Goal: Information Seeking & Learning: Learn about a topic

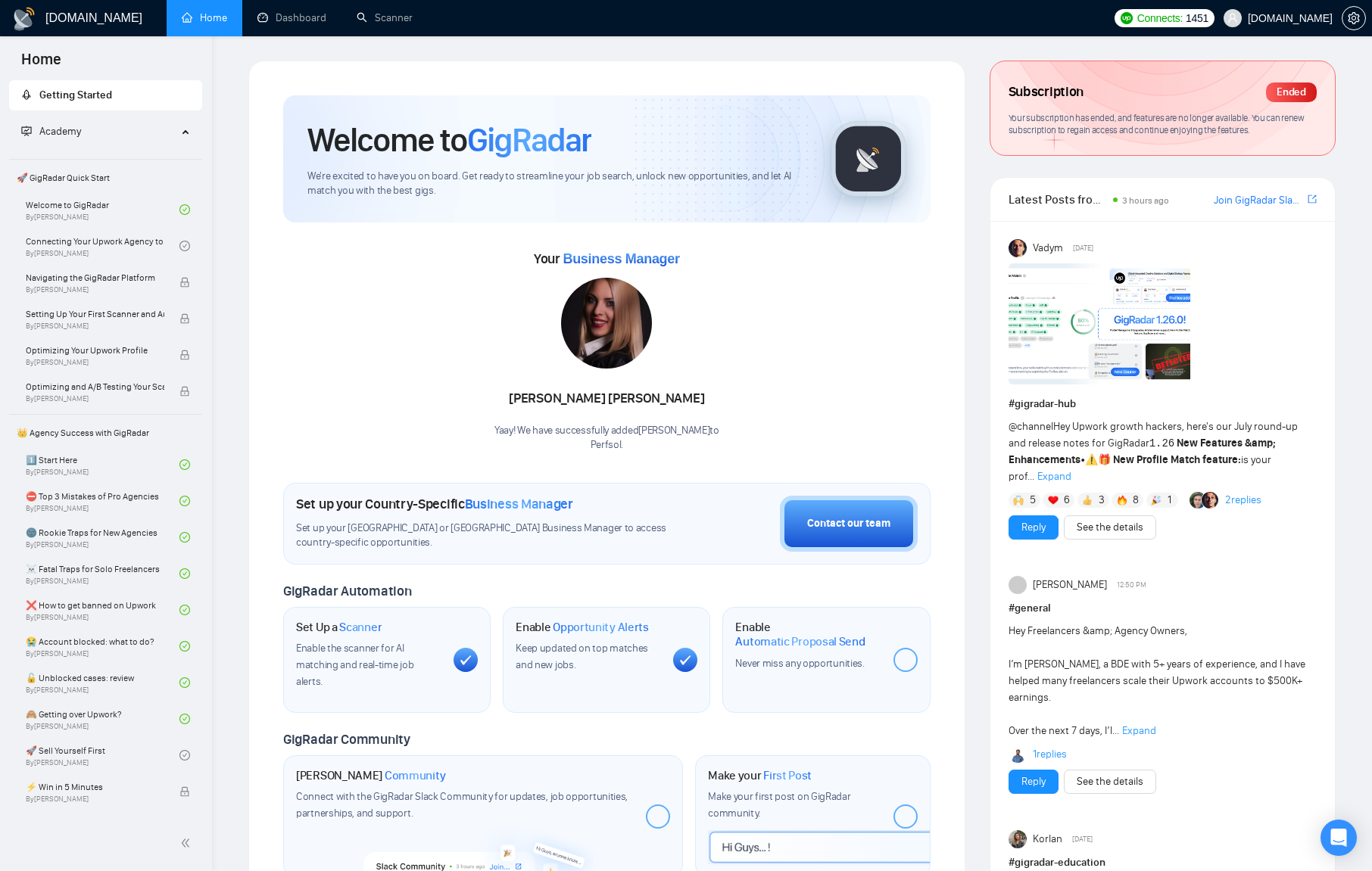
scroll to position [163, 0]
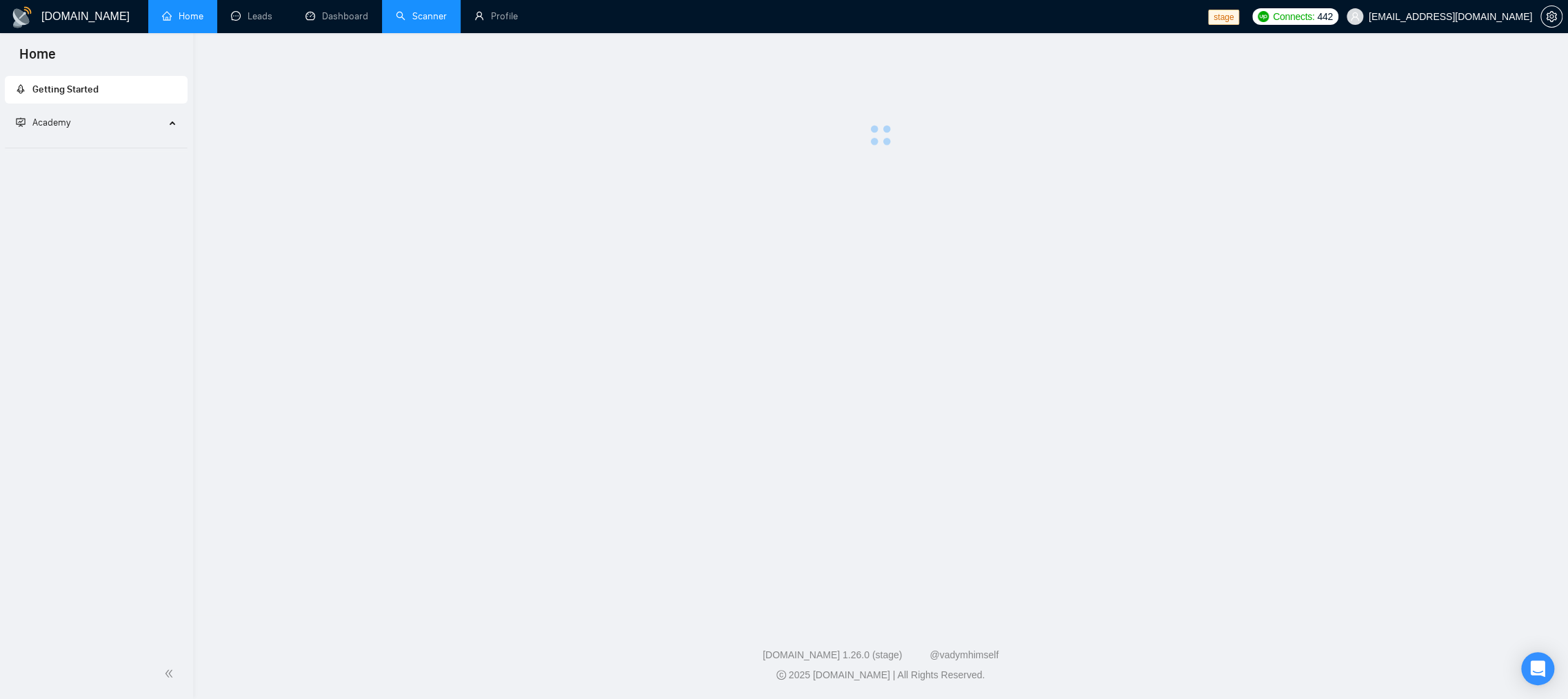
click at [447, 22] on link "Scanner" at bounding box center [421, 16] width 51 height 12
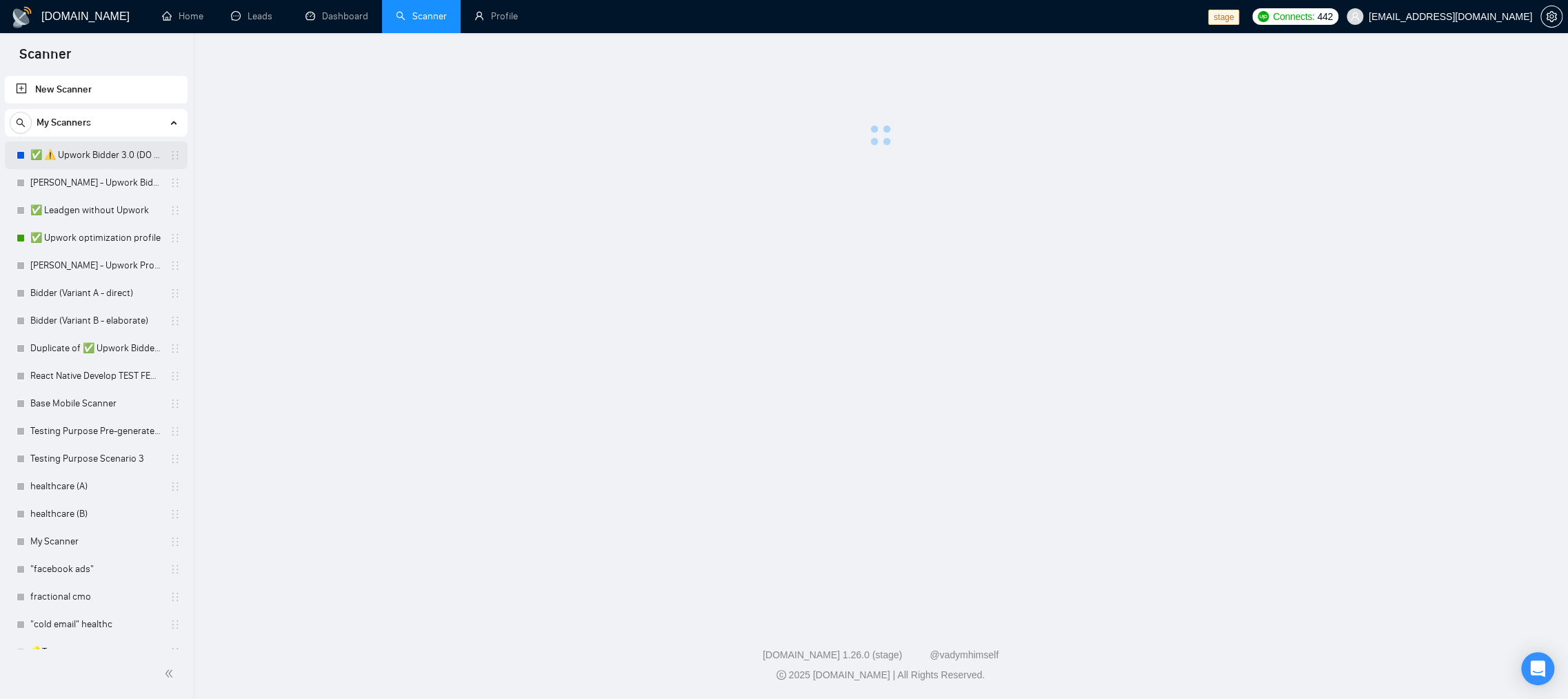
click at [97, 156] on link "✅ ⚠️ Upwork Bidder 3.0 (DO NOT TOUCH)" at bounding box center [96, 155] width 131 height 27
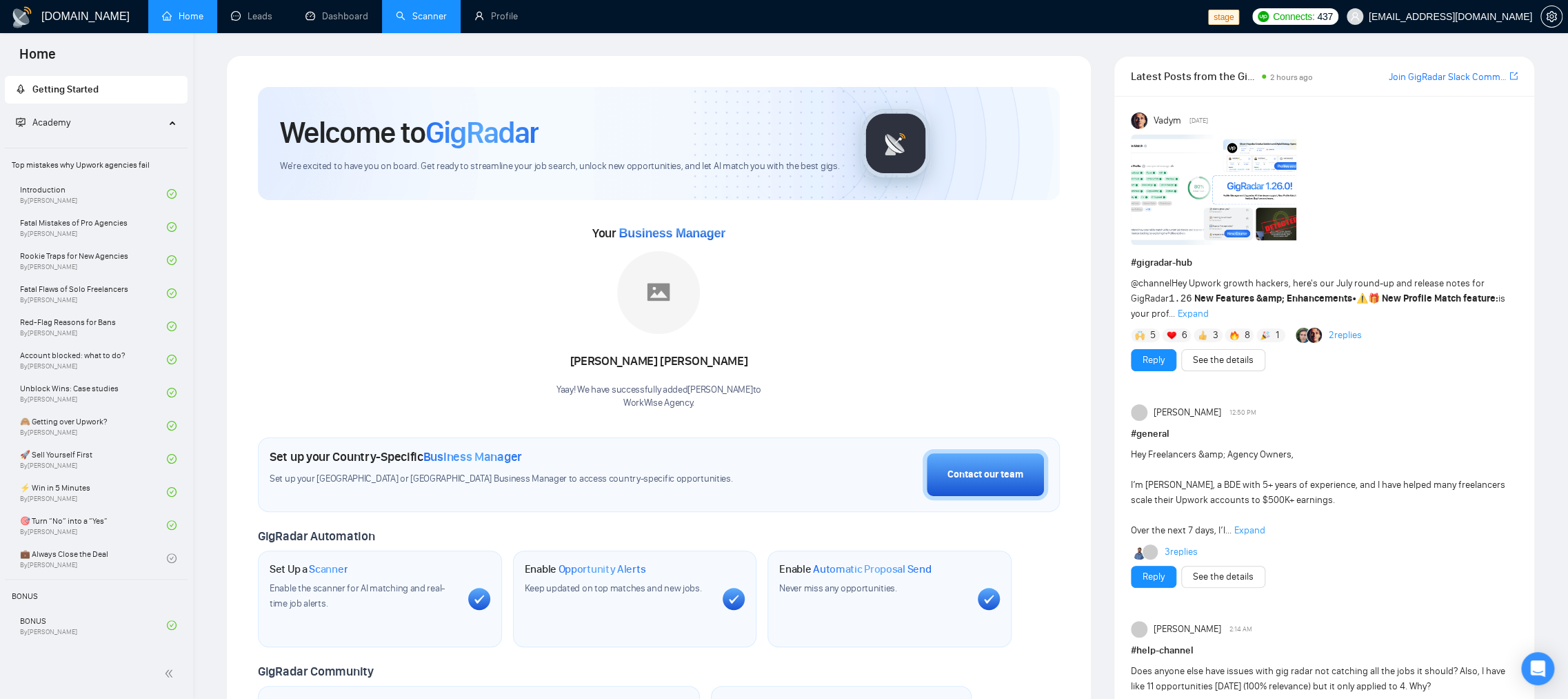
click at [442, 18] on link "Scanner" at bounding box center [421, 16] width 51 height 12
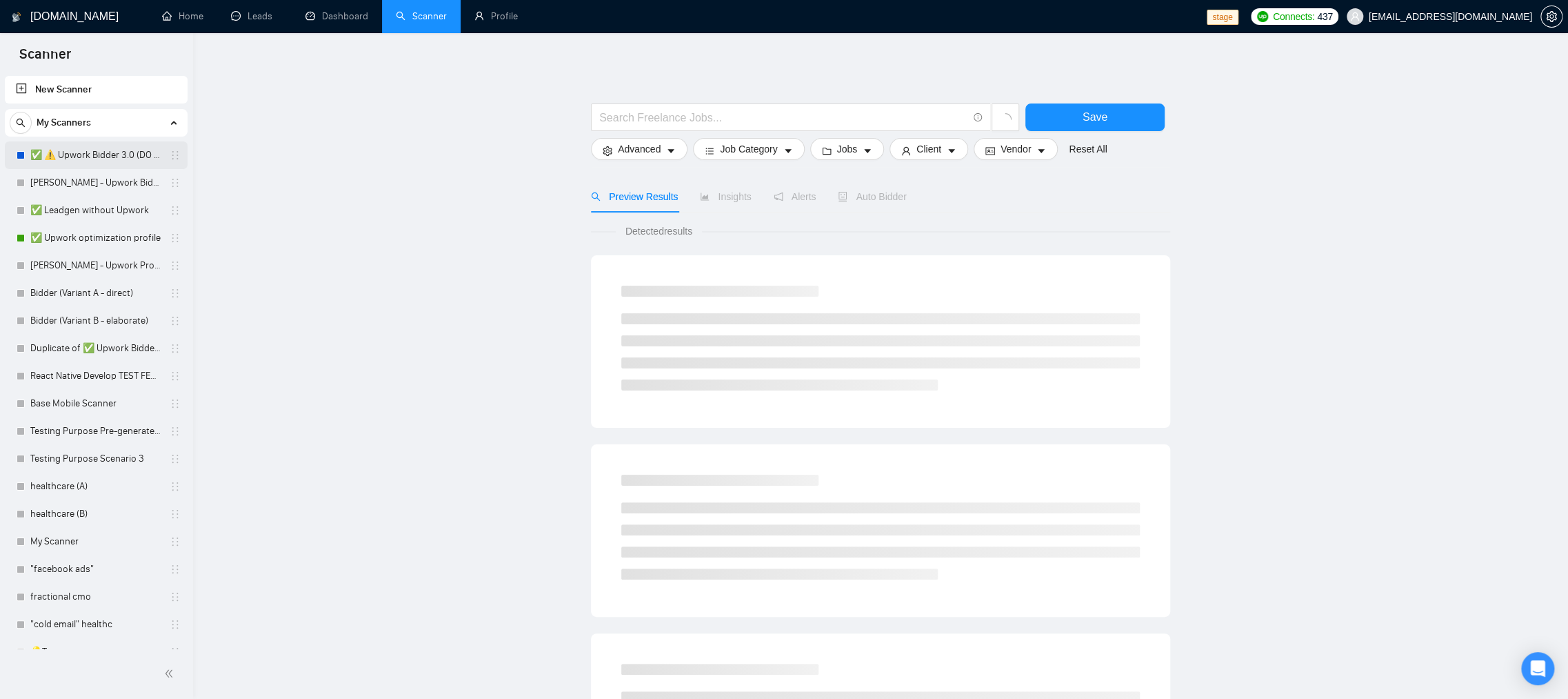
click at [95, 152] on link "✅ ⚠️ Upwork Bidder 3.0 (DO NOT TOUCH)" at bounding box center [96, 155] width 131 height 27
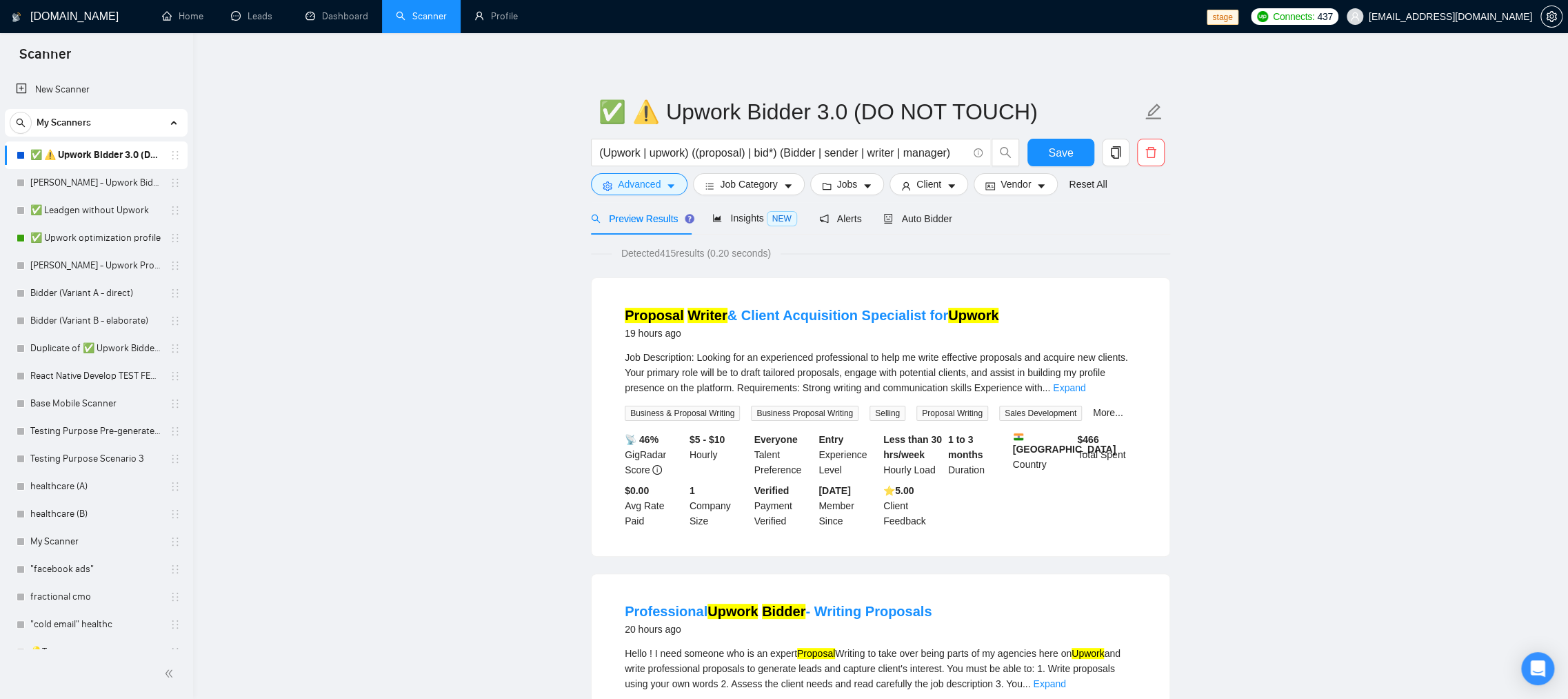
scroll to position [2, 0]
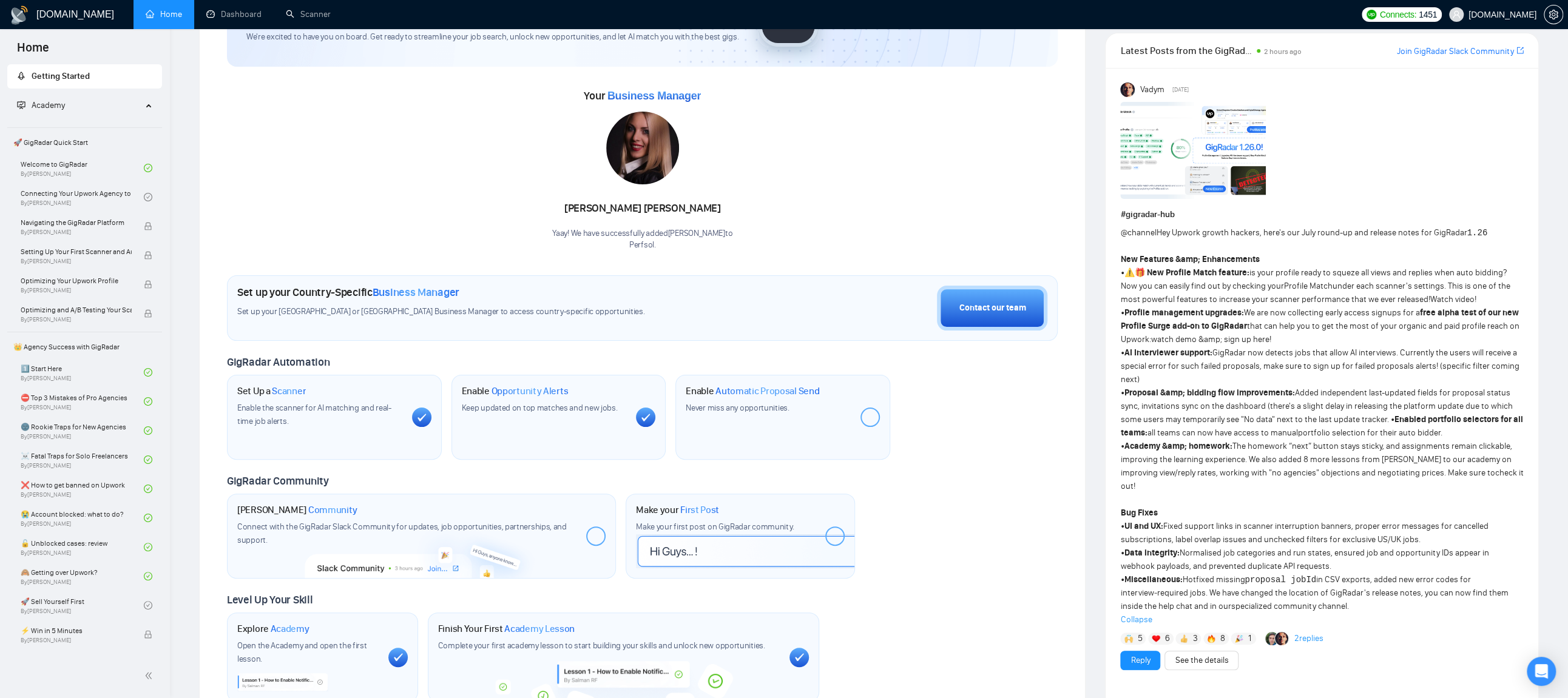
scroll to position [119, 0]
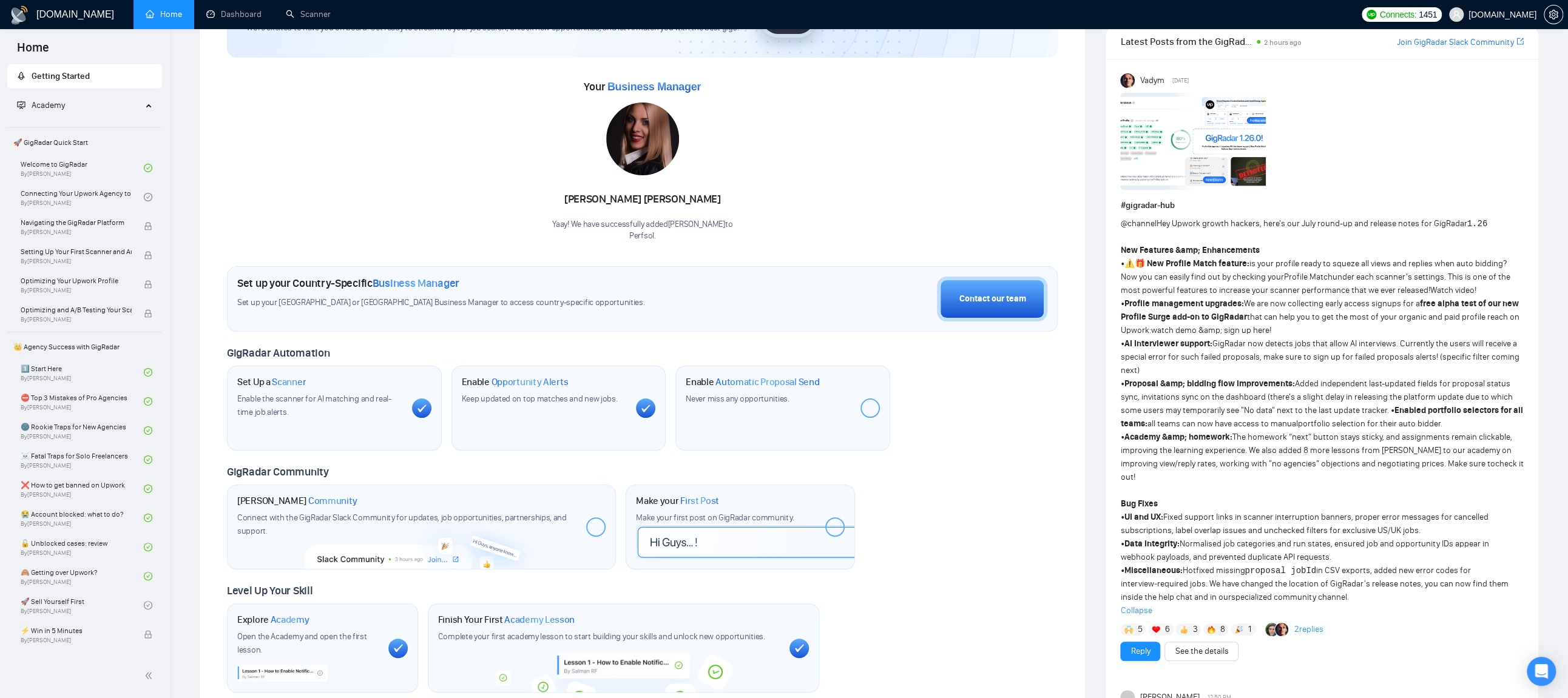
click at [1255, 336] on div "@channel Hey Upwork growth hackers, here's our July round-up and release notes …" at bounding box center [1321, 417] width 403 height 400
click at [1255, 329] on link "watch demo &amp; sign up here!" at bounding box center [1211, 330] width 120 height 10
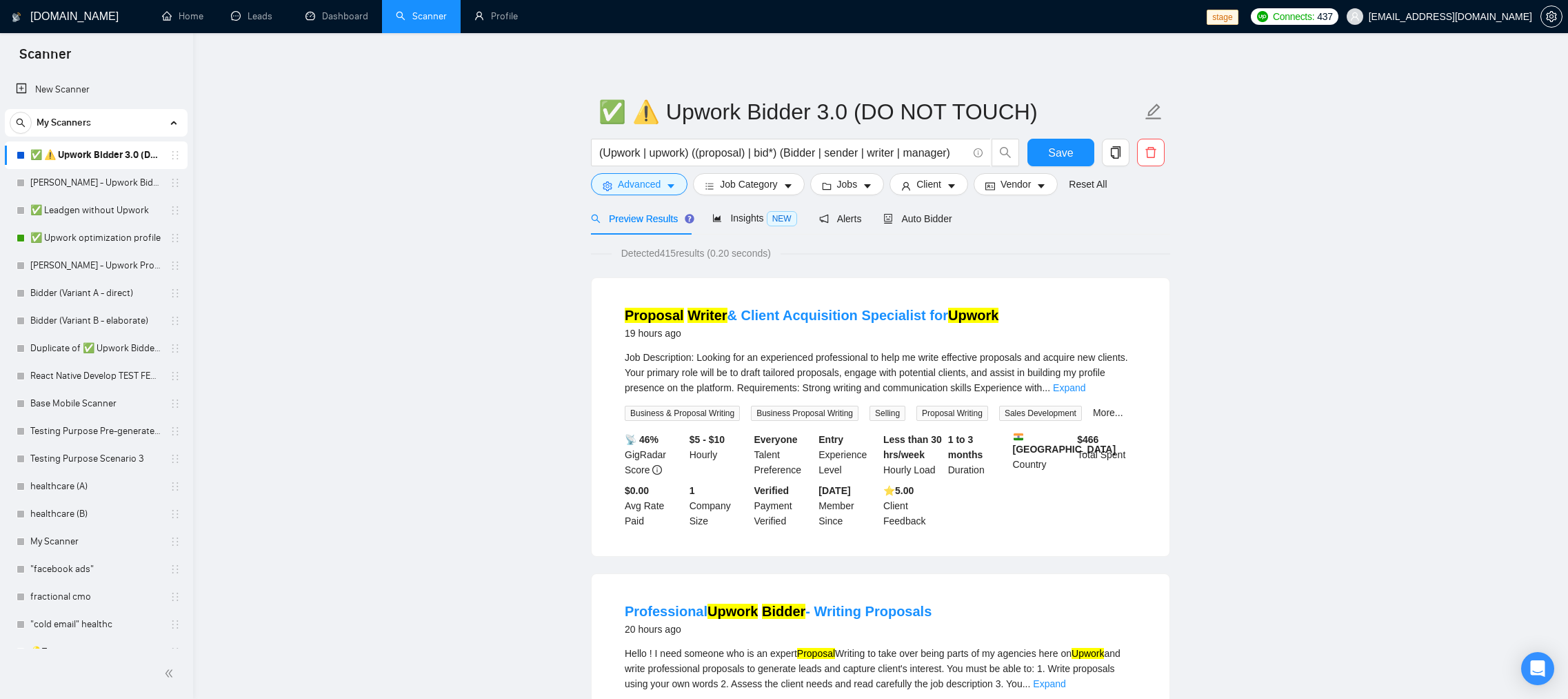
scroll to position [2, 0]
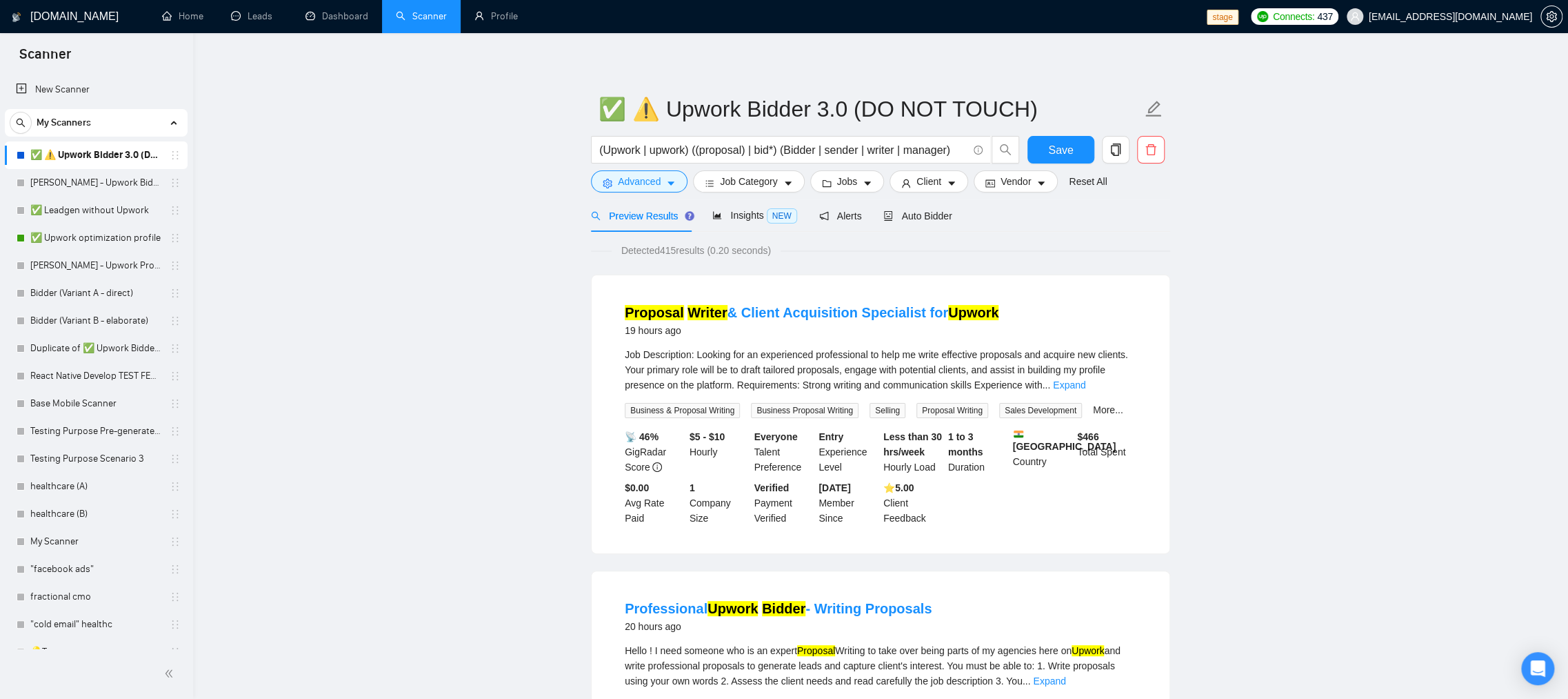
drag, startPoint x: 0, startPoint y: 0, endPoint x: 1297, endPoint y: 268, distance: 1324.4
click at [190, 18] on link "Home" at bounding box center [183, 16] width 42 height 12
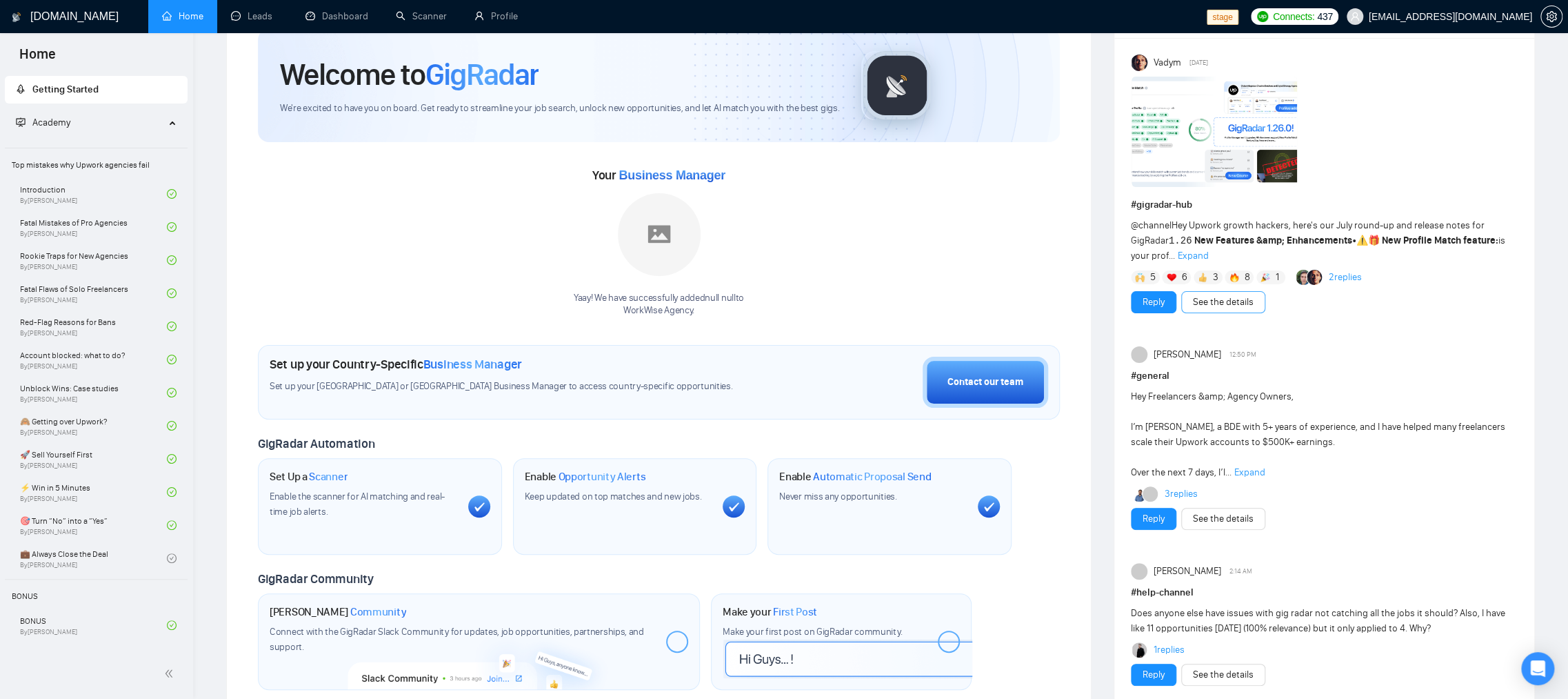
scroll to position [61, 0]
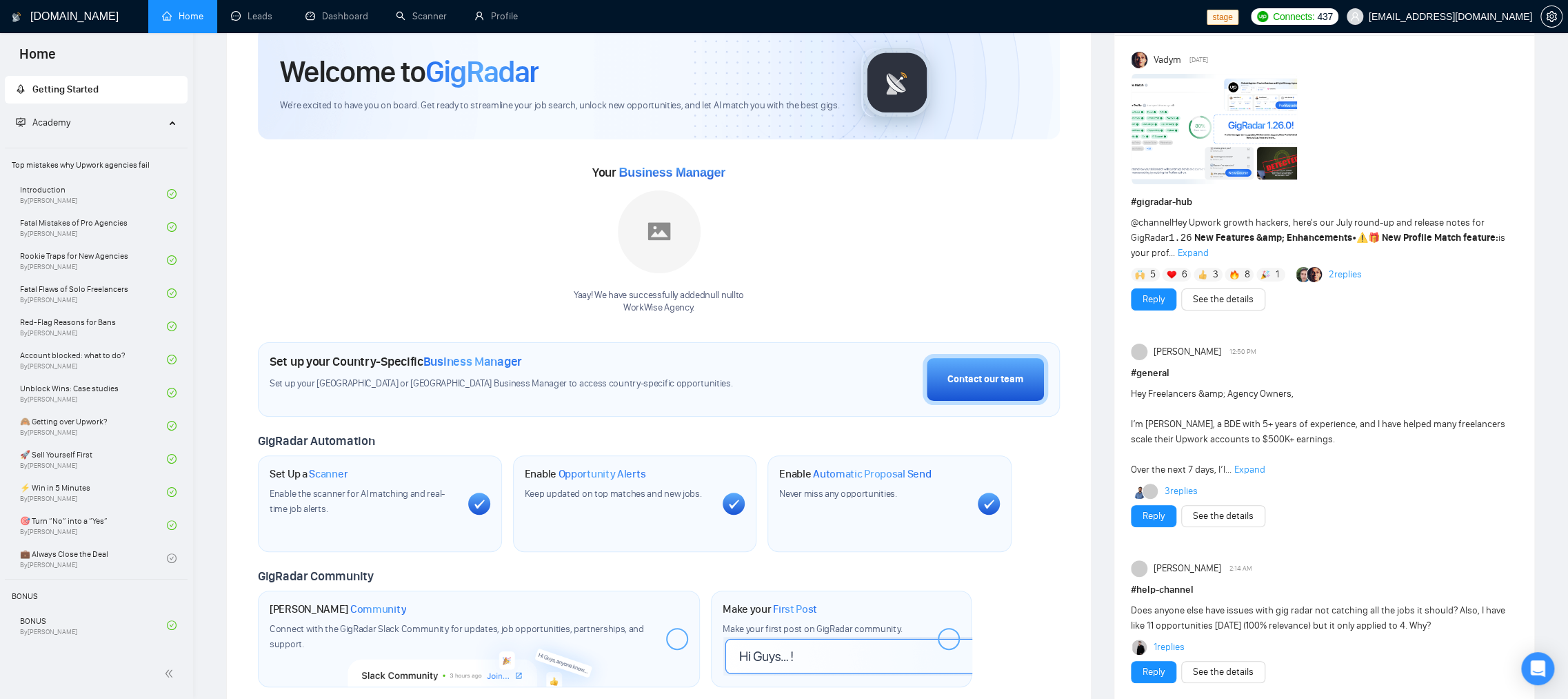
click at [1373, 439] on div "Hey Freelancers &amp; Agency Owners, I’m Hardik, a BDE with 5+ years of experie…" at bounding box center [1324, 431] width 387 height 91
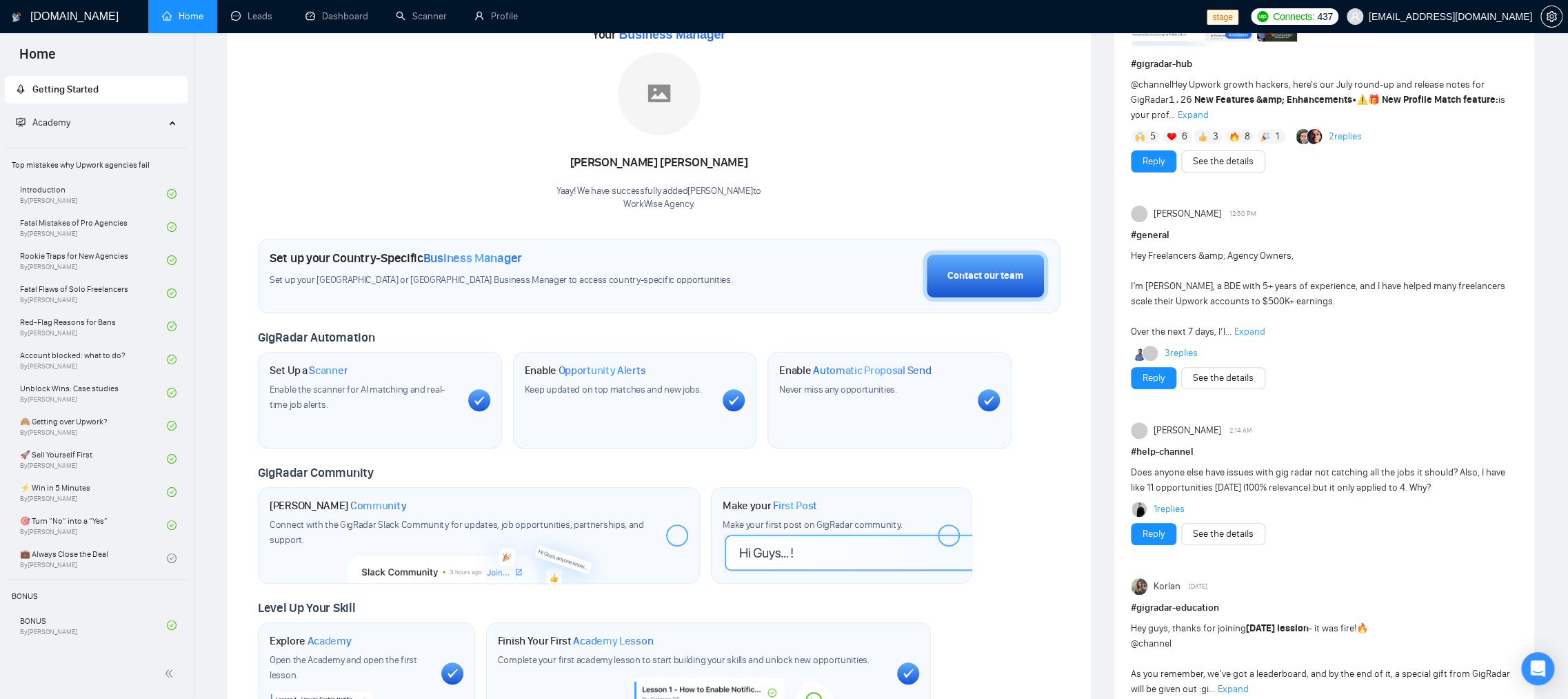
scroll to position [200, 0]
click at [1243, 330] on span "Expand" at bounding box center [1249, 330] width 31 height 12
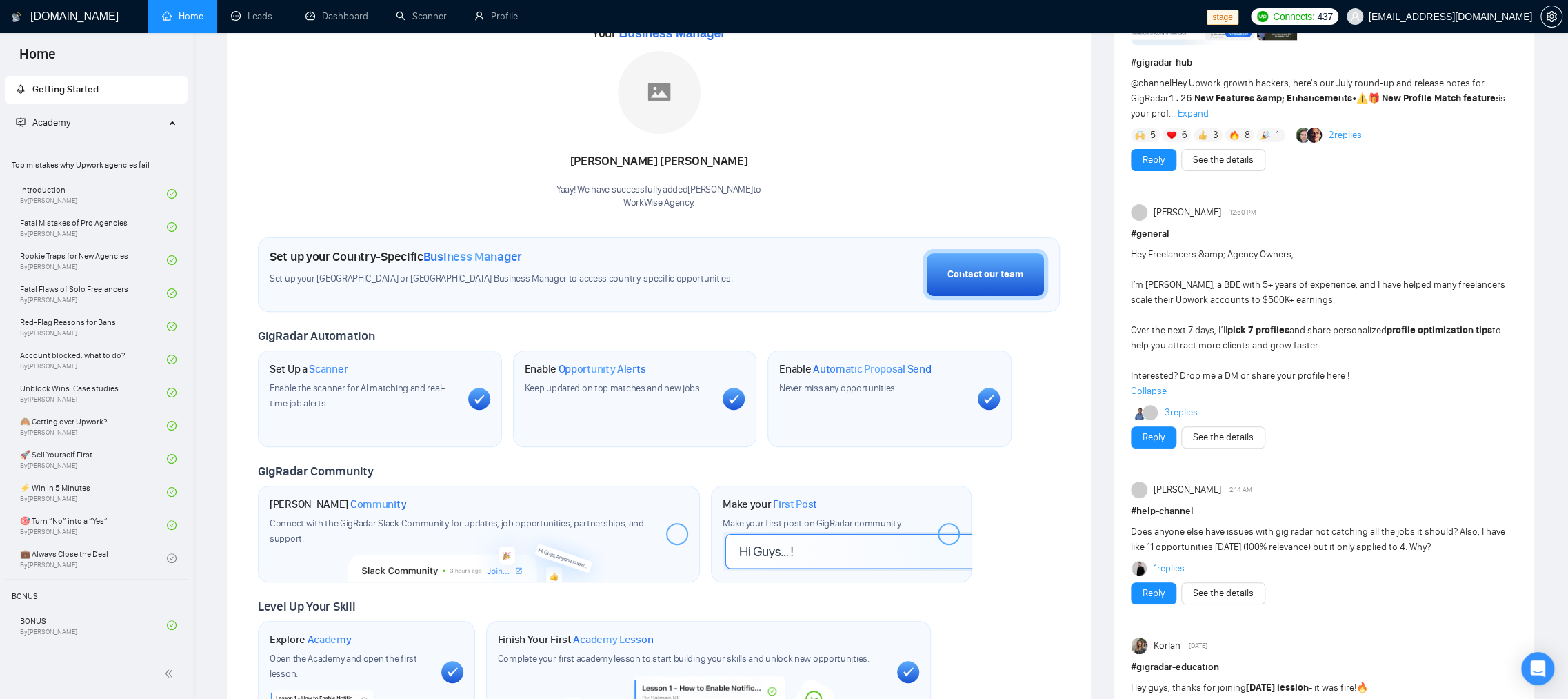
click at [1147, 389] on span "Collapse" at bounding box center [1324, 391] width 387 height 15
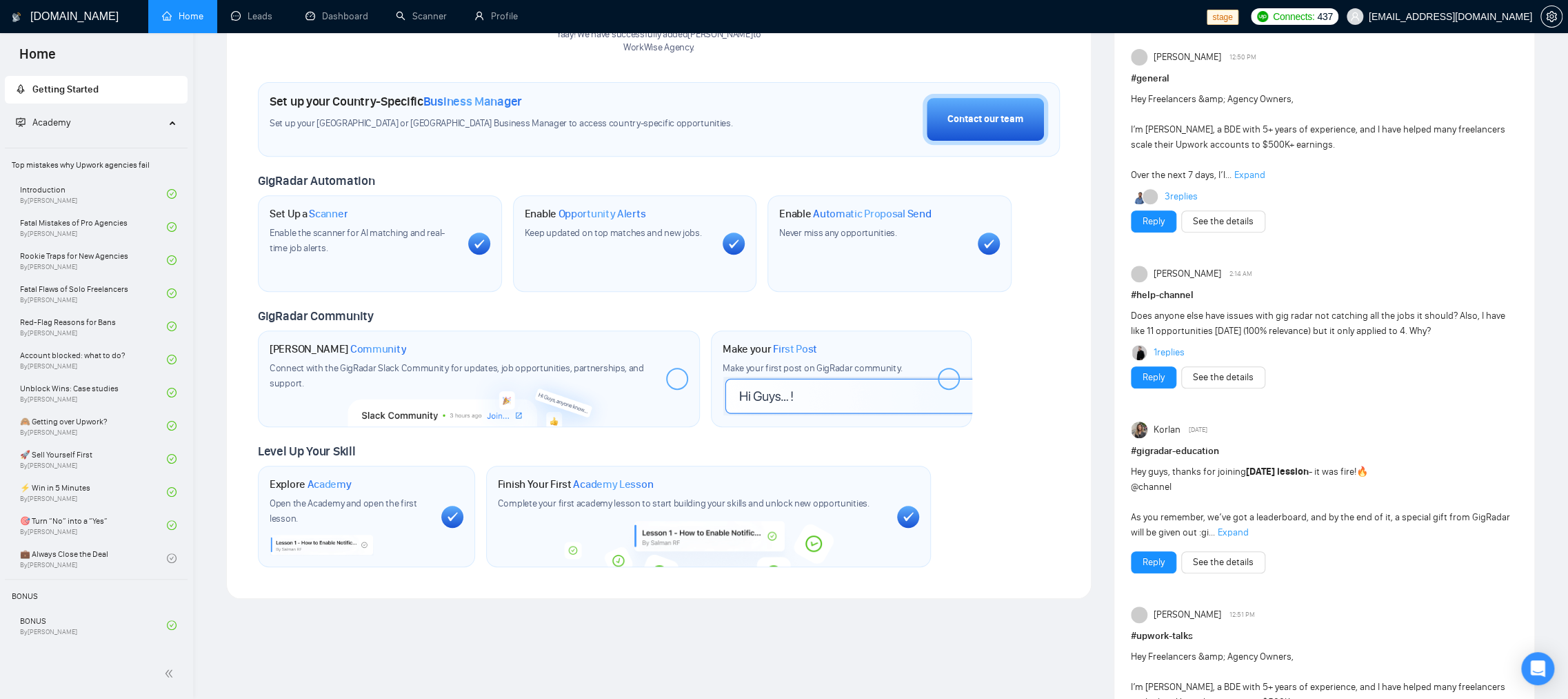
scroll to position [354, 0]
click at [1176, 352] on link "1 replies" at bounding box center [1168, 354] width 31 height 14
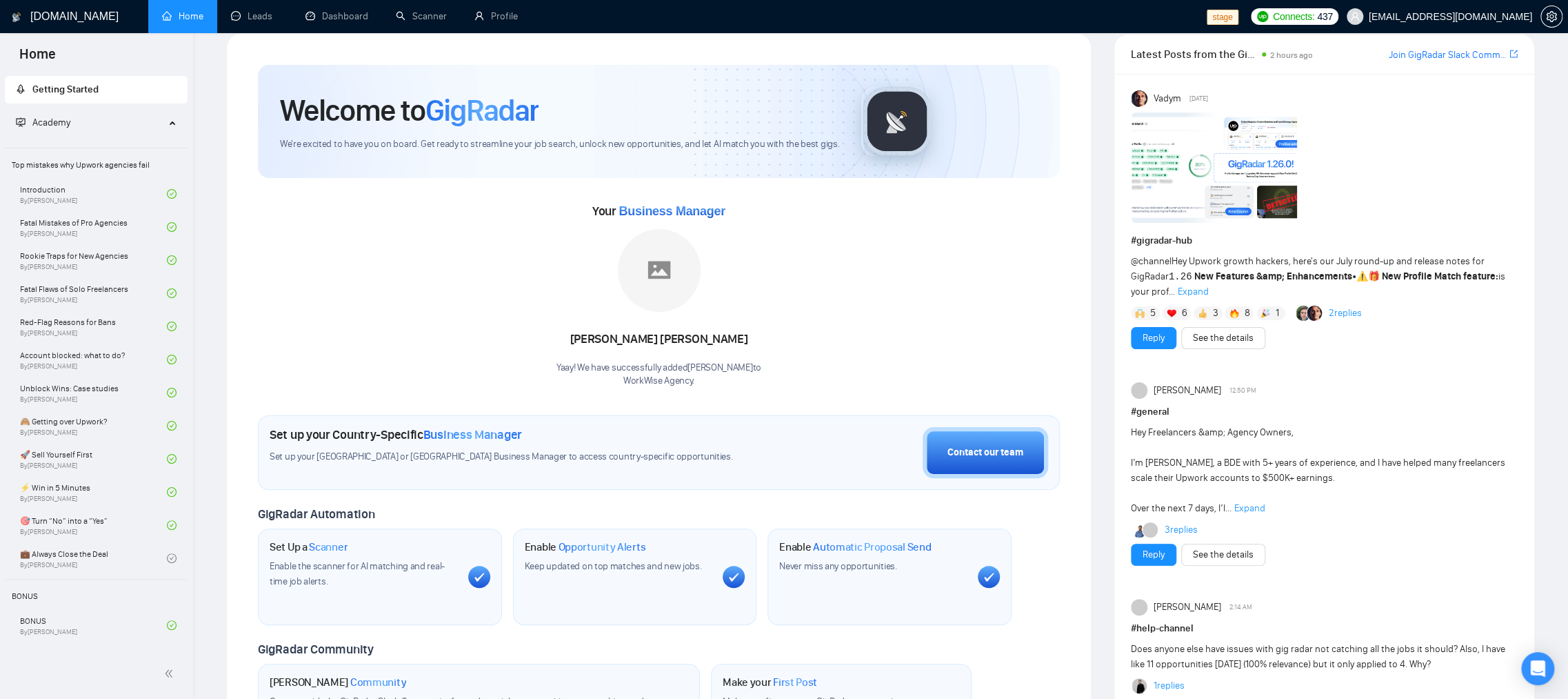
scroll to position [0, 0]
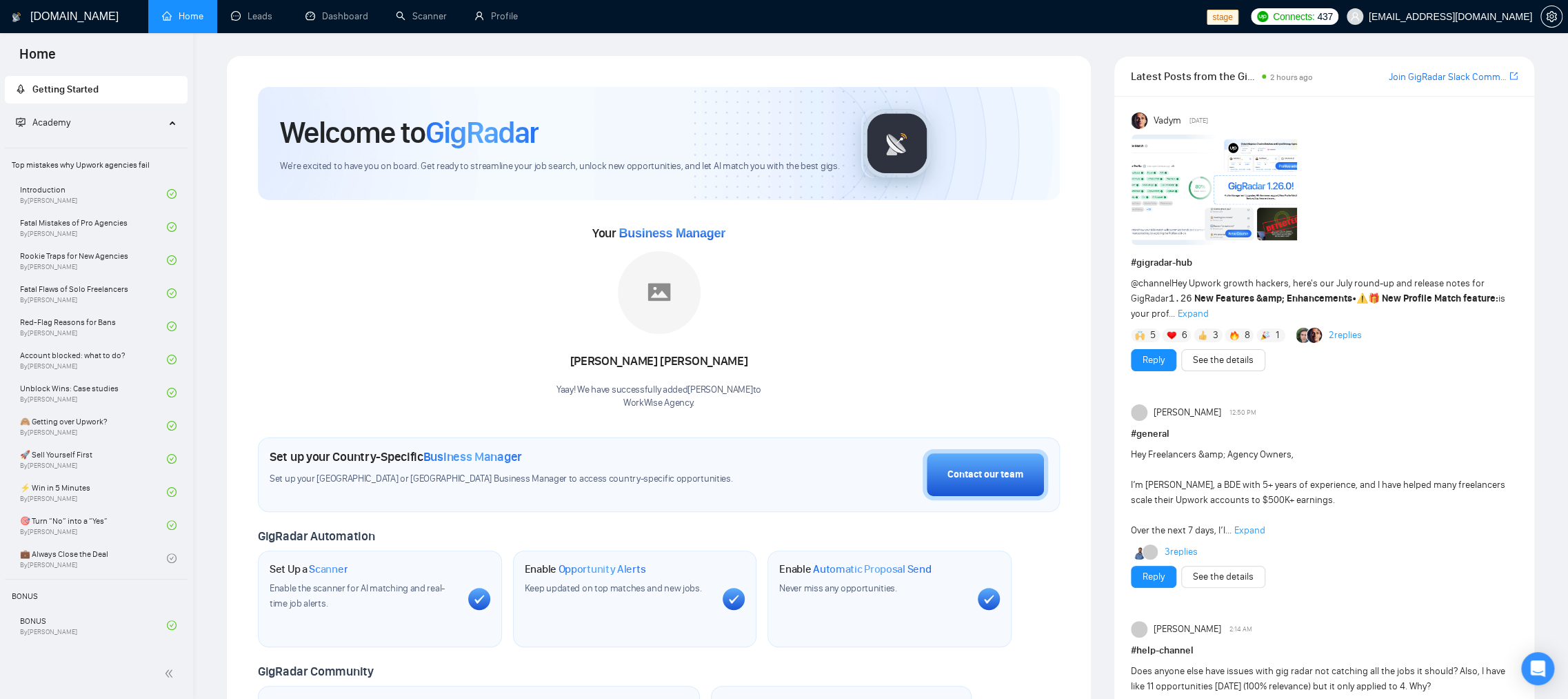
click at [1284, 302] on strong "New Features &amp; Enhancements" at bounding box center [1273, 299] width 158 height 12
click at [1189, 306] on div "@channel Hey Upwork growth hackers, here's our July round-up and release notes …" at bounding box center [1324, 299] width 387 height 46
click at [1189, 310] on span "Expand" at bounding box center [1193, 314] width 31 height 12
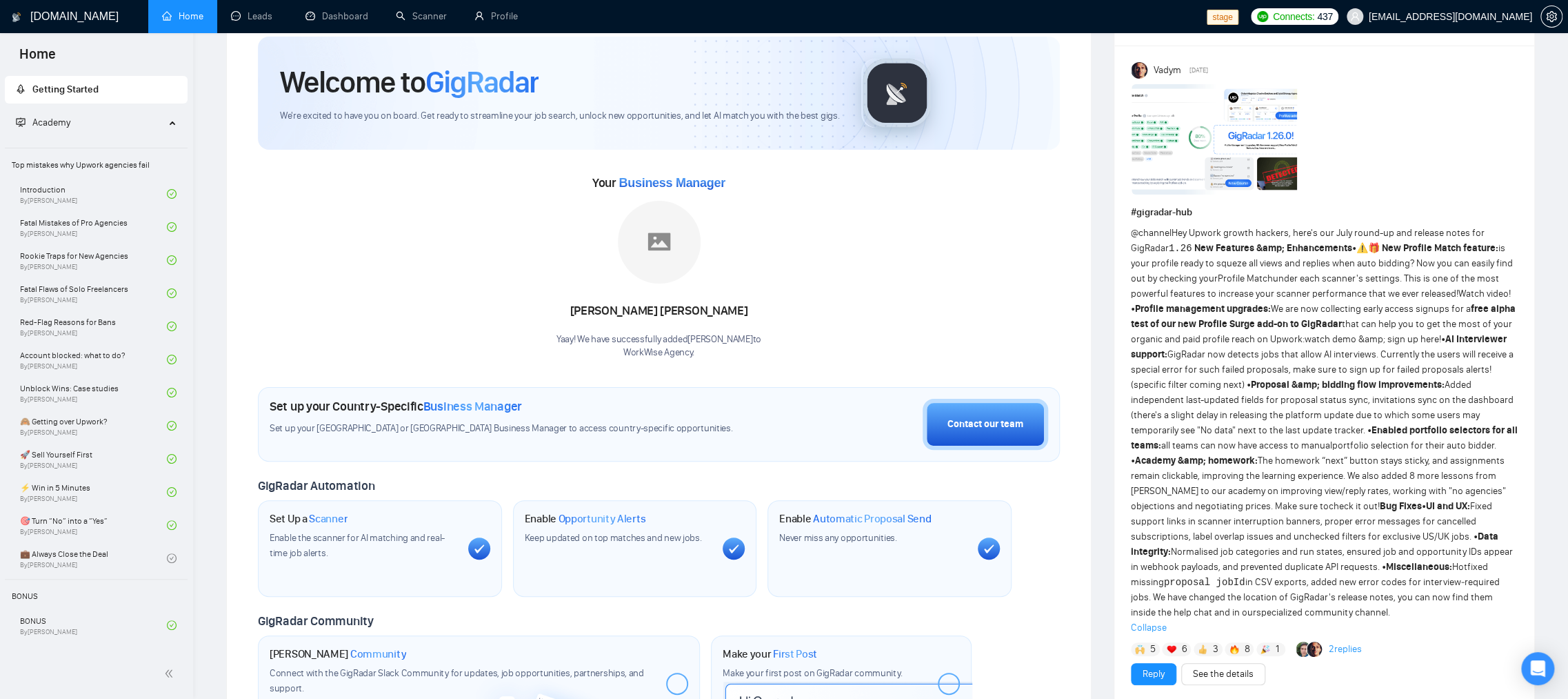
scroll to position [54, 0]
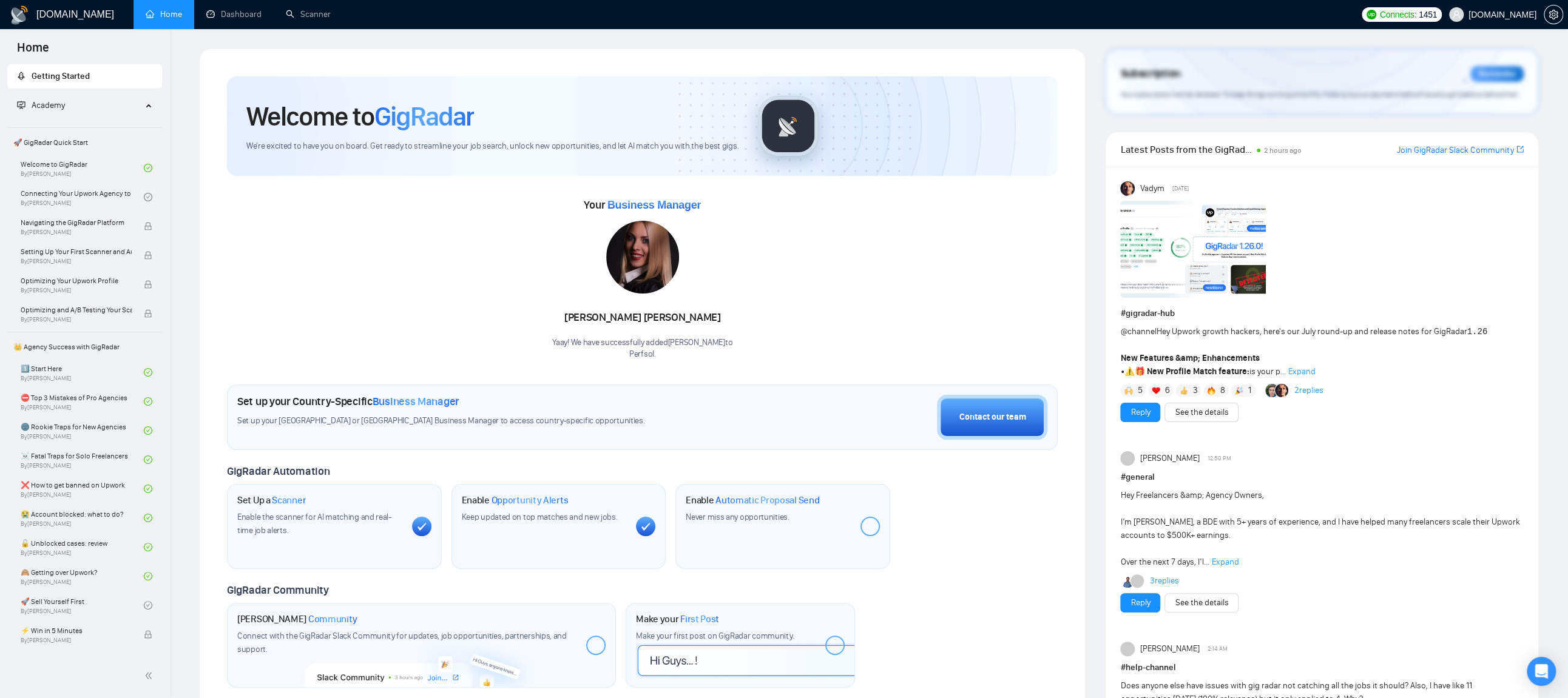
click at [1309, 375] on span "Expand" at bounding box center [1301, 372] width 27 height 10
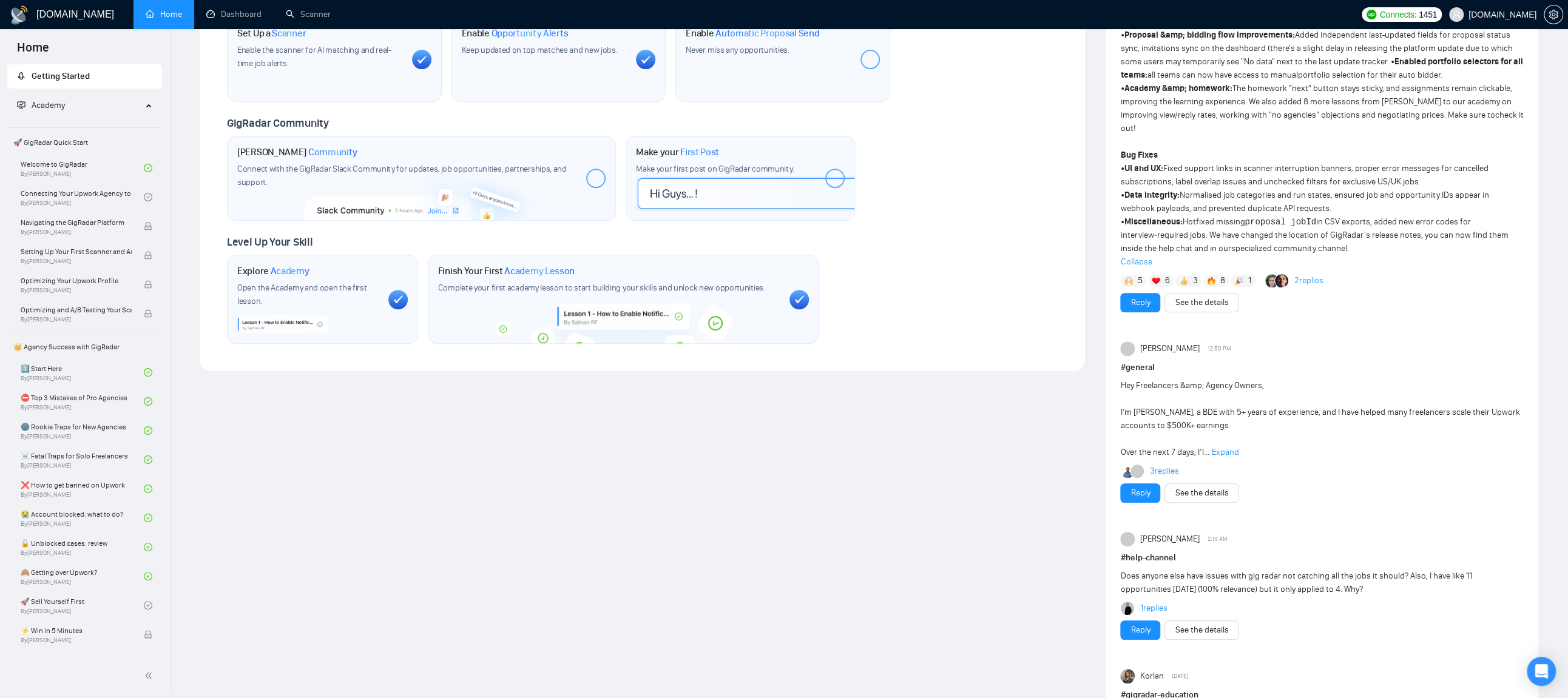
scroll to position [473, 0]
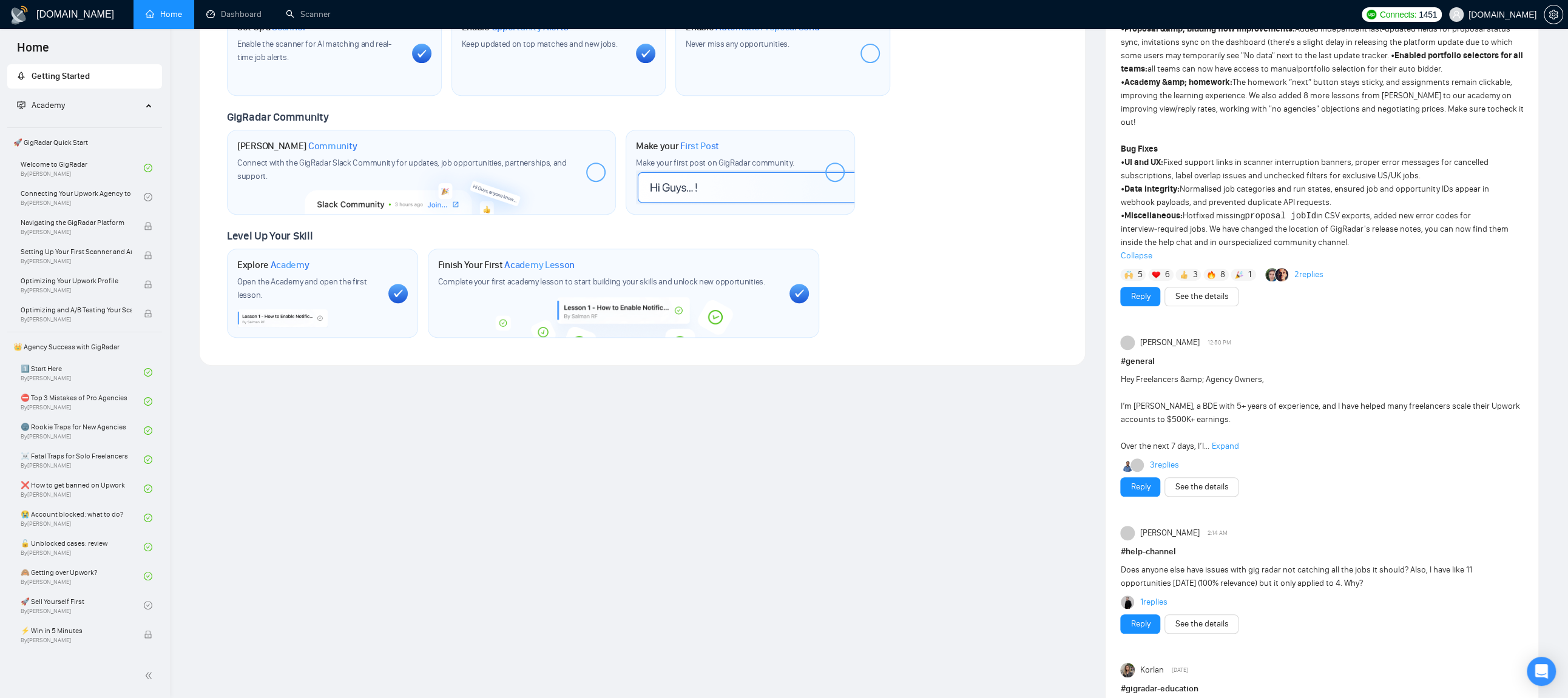
click at [1217, 445] on span "Expand" at bounding box center [1225, 446] width 27 height 10
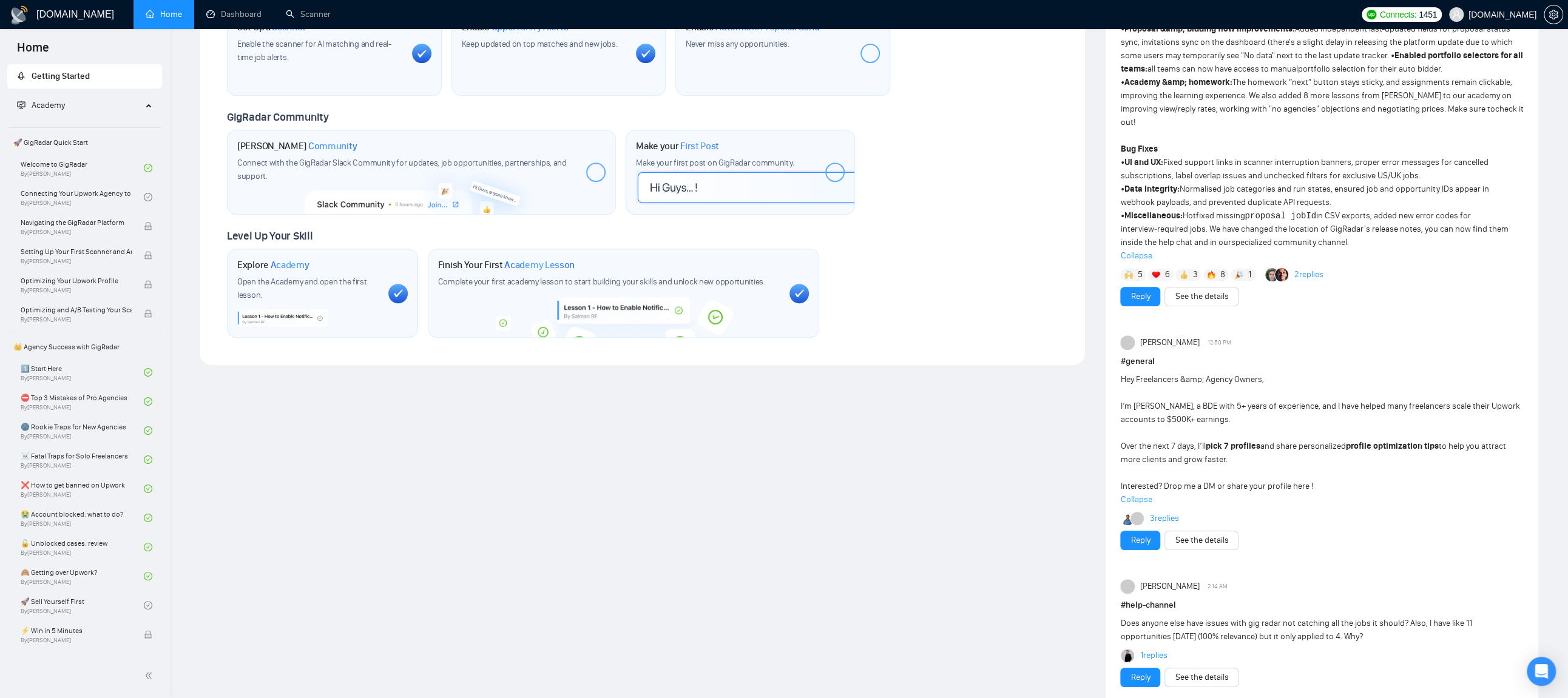
click at [1131, 500] on span "Collapse" at bounding box center [1321, 500] width 403 height 13
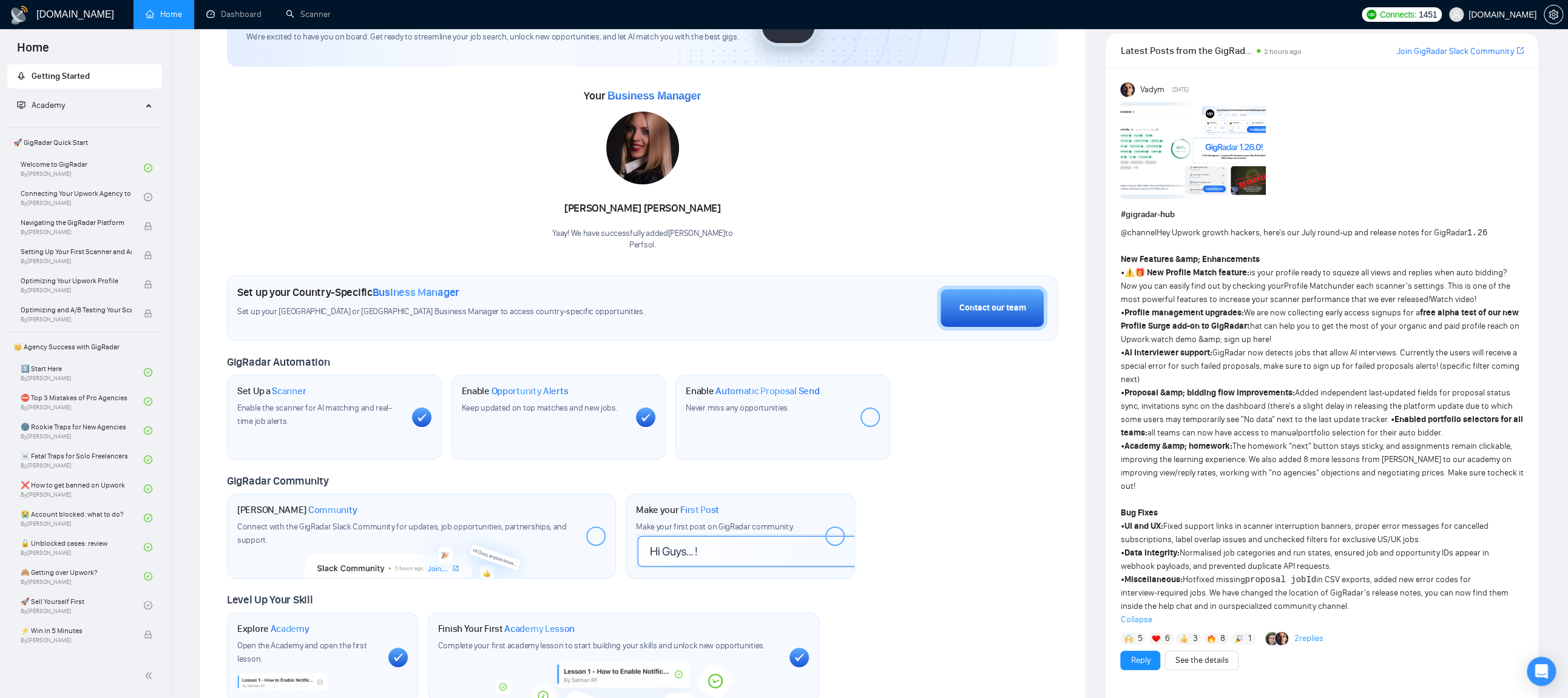
scroll to position [103, 0]
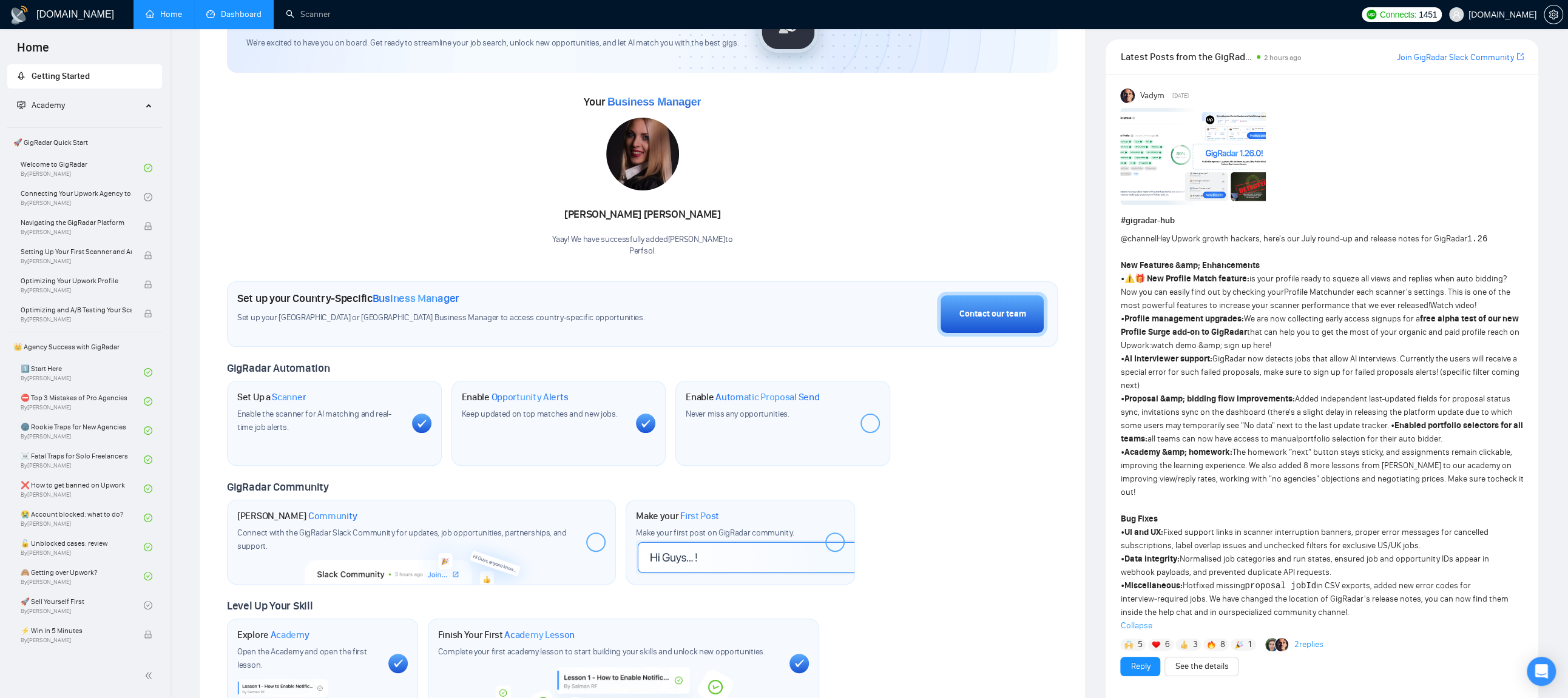
click at [239, 16] on link "Dashboard" at bounding box center [234, 14] width 55 height 10
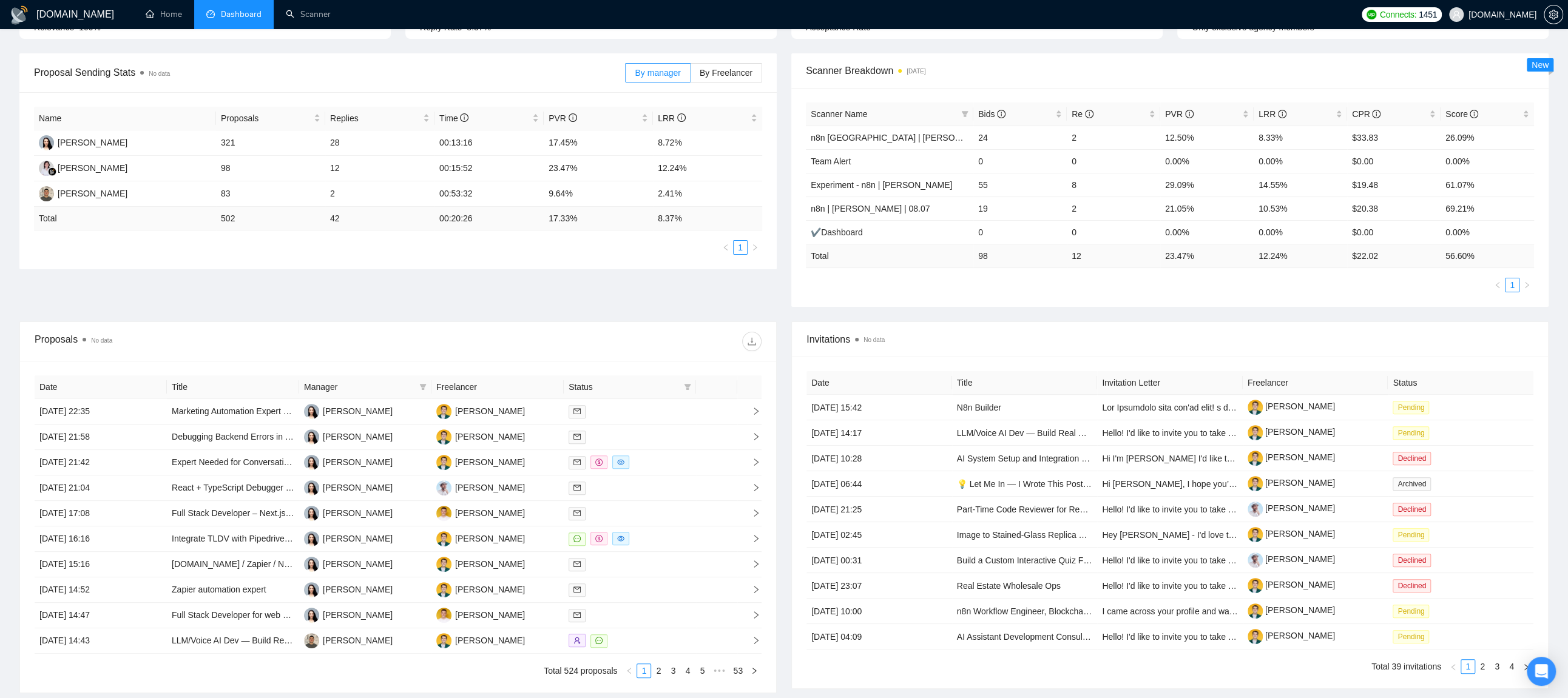
scroll to position [188, 0]
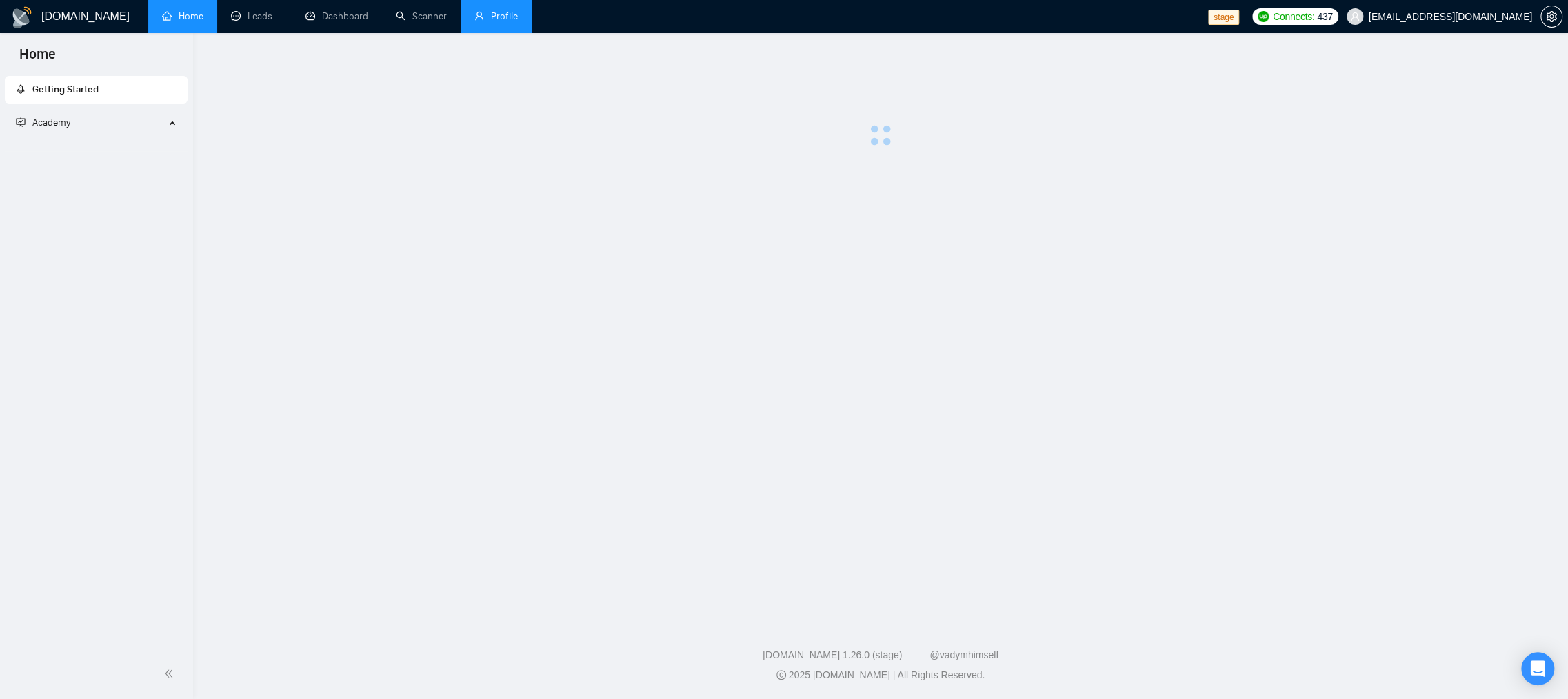
click at [511, 22] on link "Profile" at bounding box center [496, 16] width 43 height 12
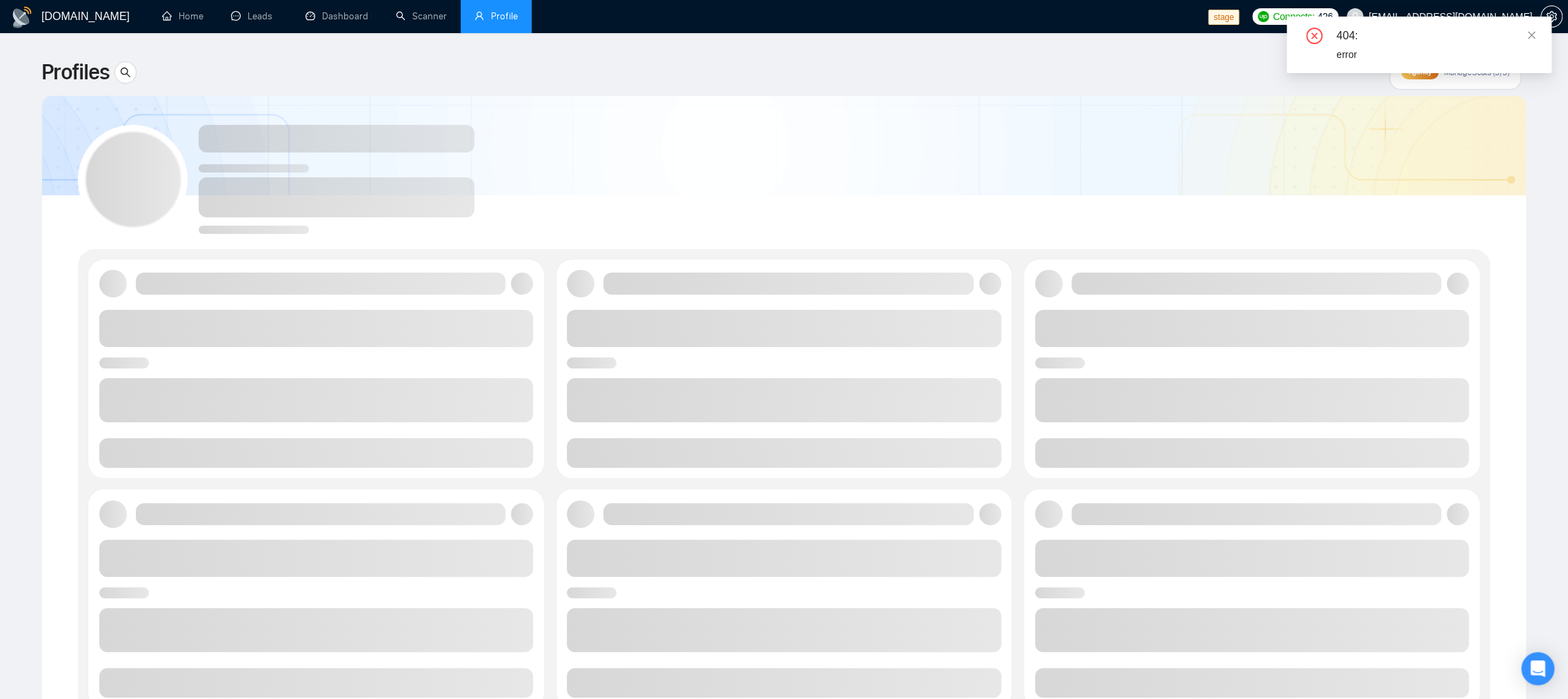
drag, startPoint x: 1531, startPoint y: 34, endPoint x: 1442, endPoint y: 82, distance: 101.1
click at [1531, 34] on icon "close" at bounding box center [1531, 34] width 7 height 7
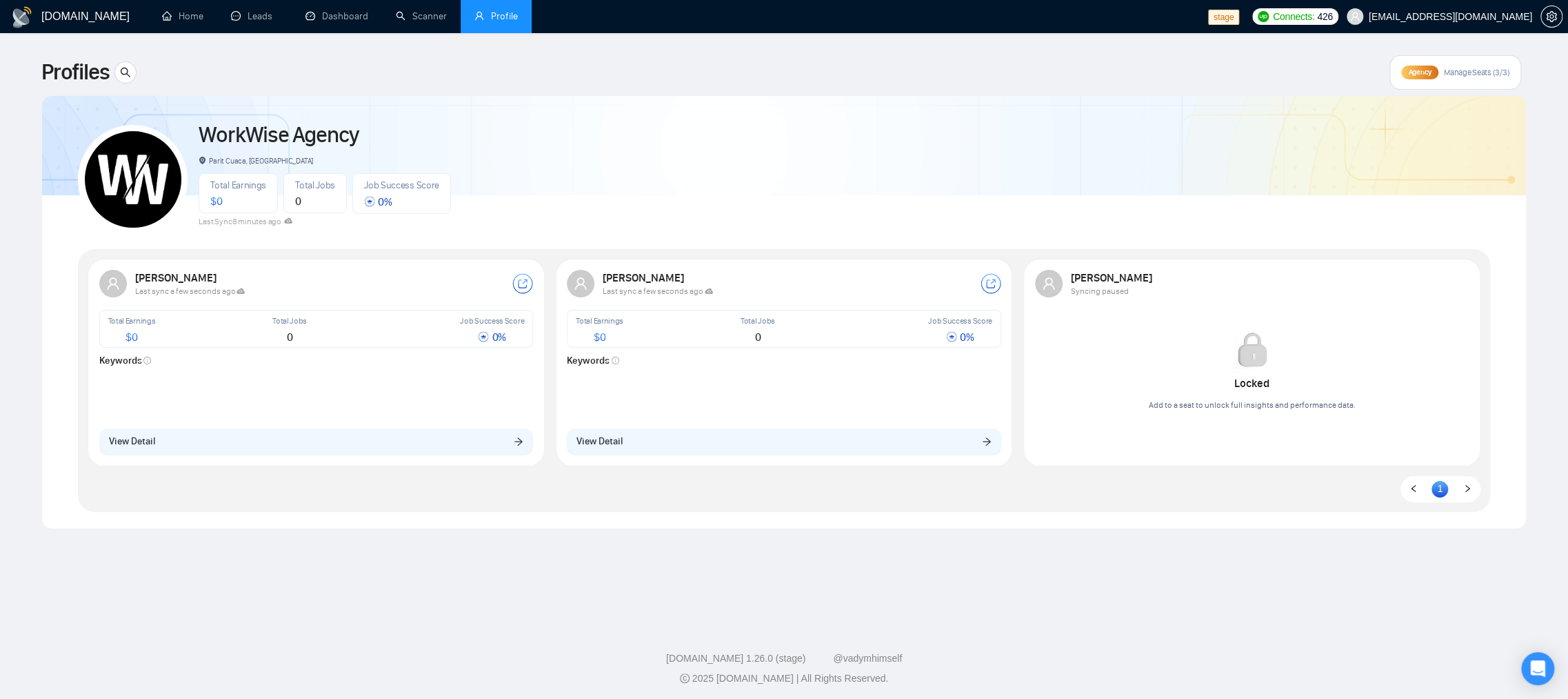
click at [651, 390] on div at bounding box center [784, 395] width 434 height 44
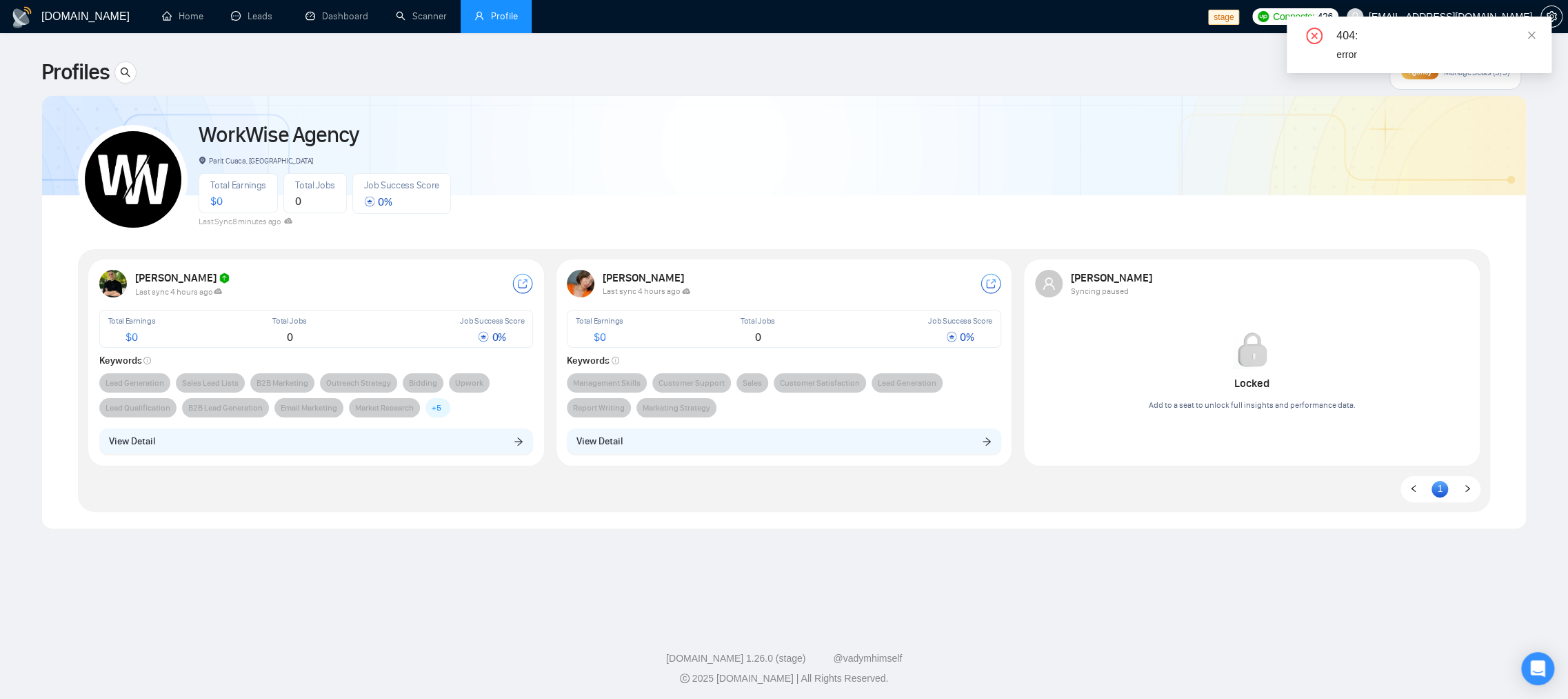
scroll to position [2, 0]
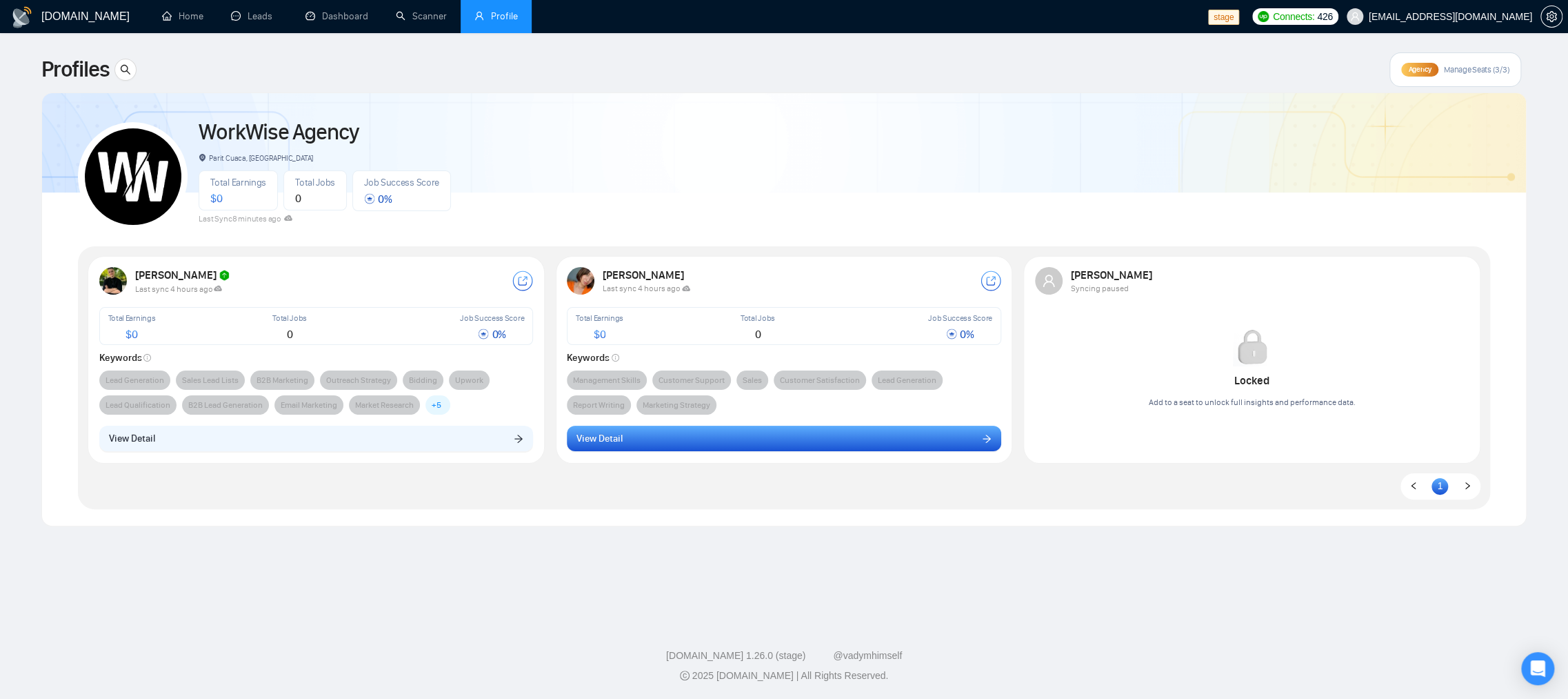
click at [655, 429] on button "View Detail" at bounding box center [784, 439] width 434 height 27
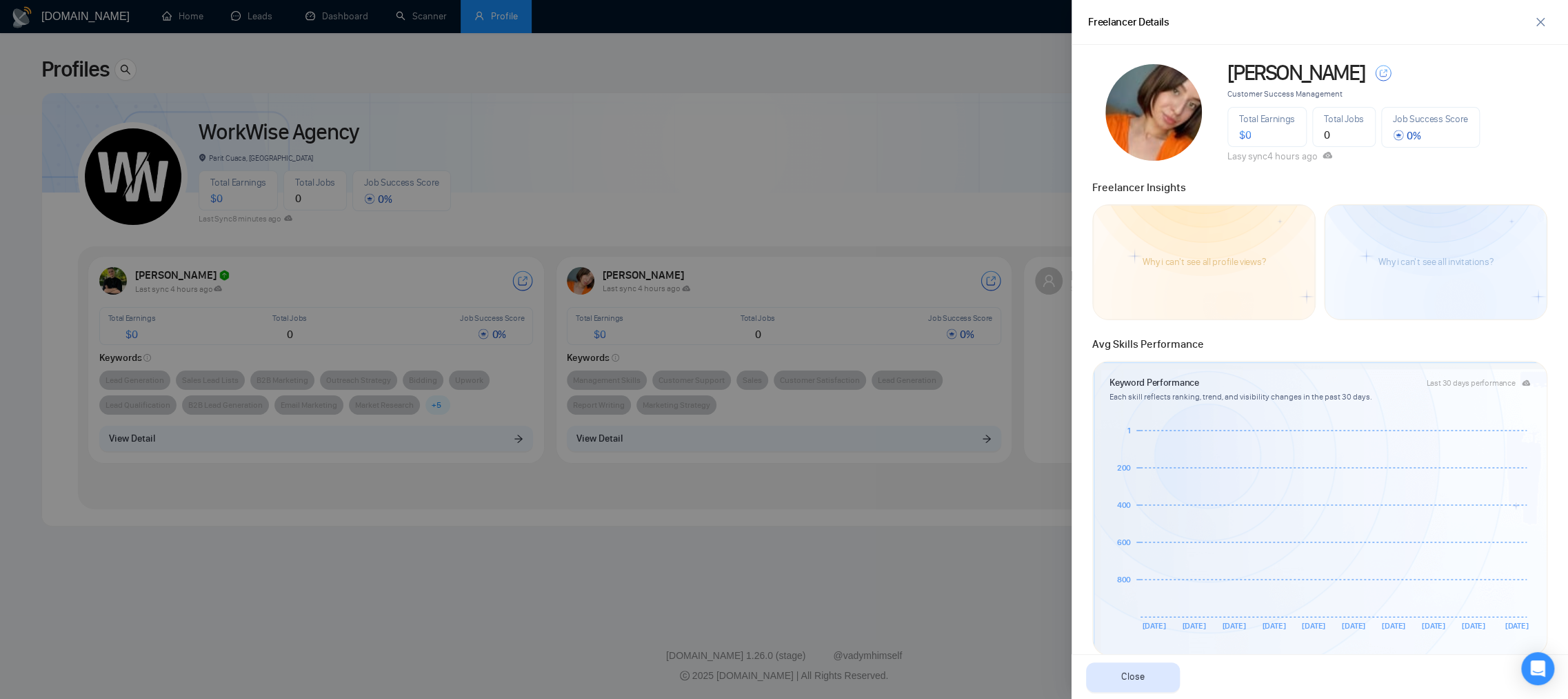
click at [1448, 224] on div "Why i can't see all invitations?" at bounding box center [1436, 262] width 224 height 116
click at [1545, 22] on icon "close" at bounding box center [1540, 22] width 11 height 11
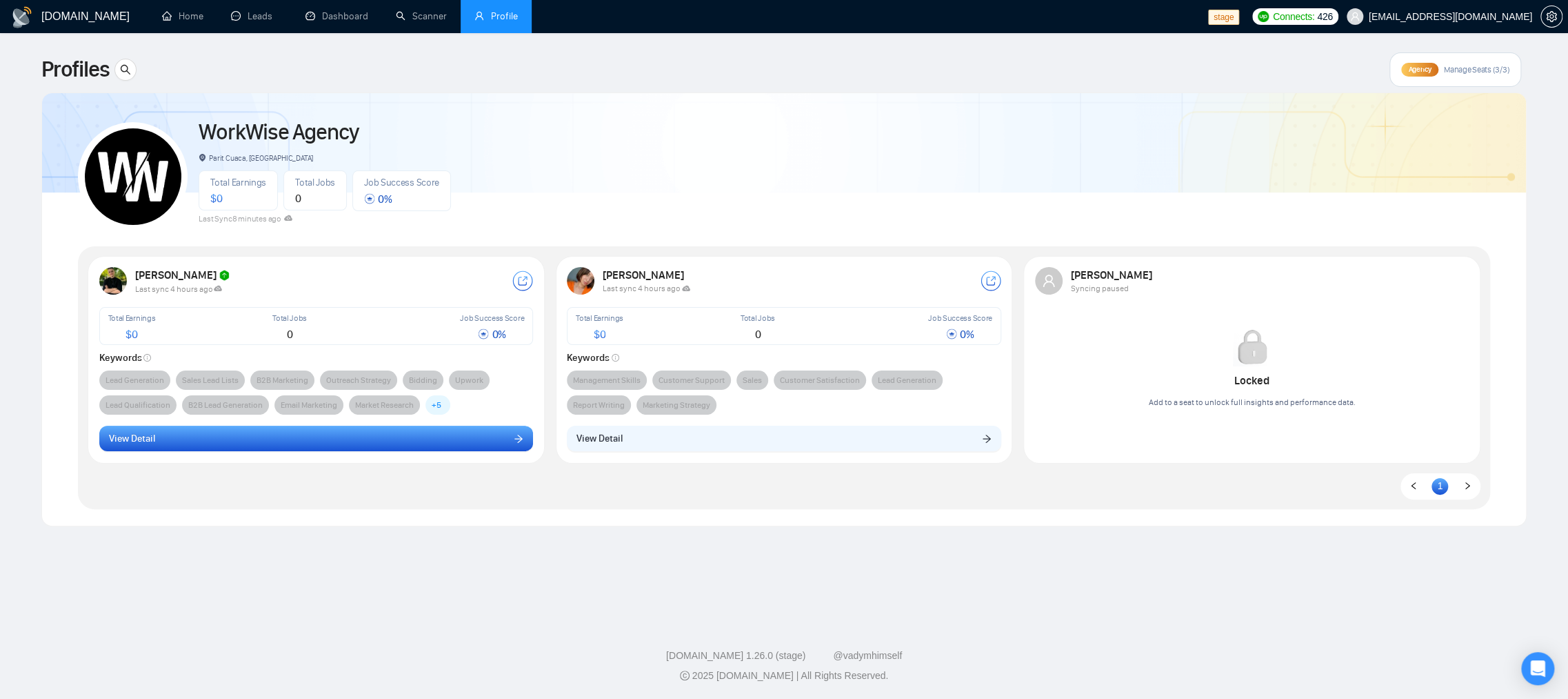
click at [345, 434] on button "View Detail" at bounding box center [316, 439] width 434 height 27
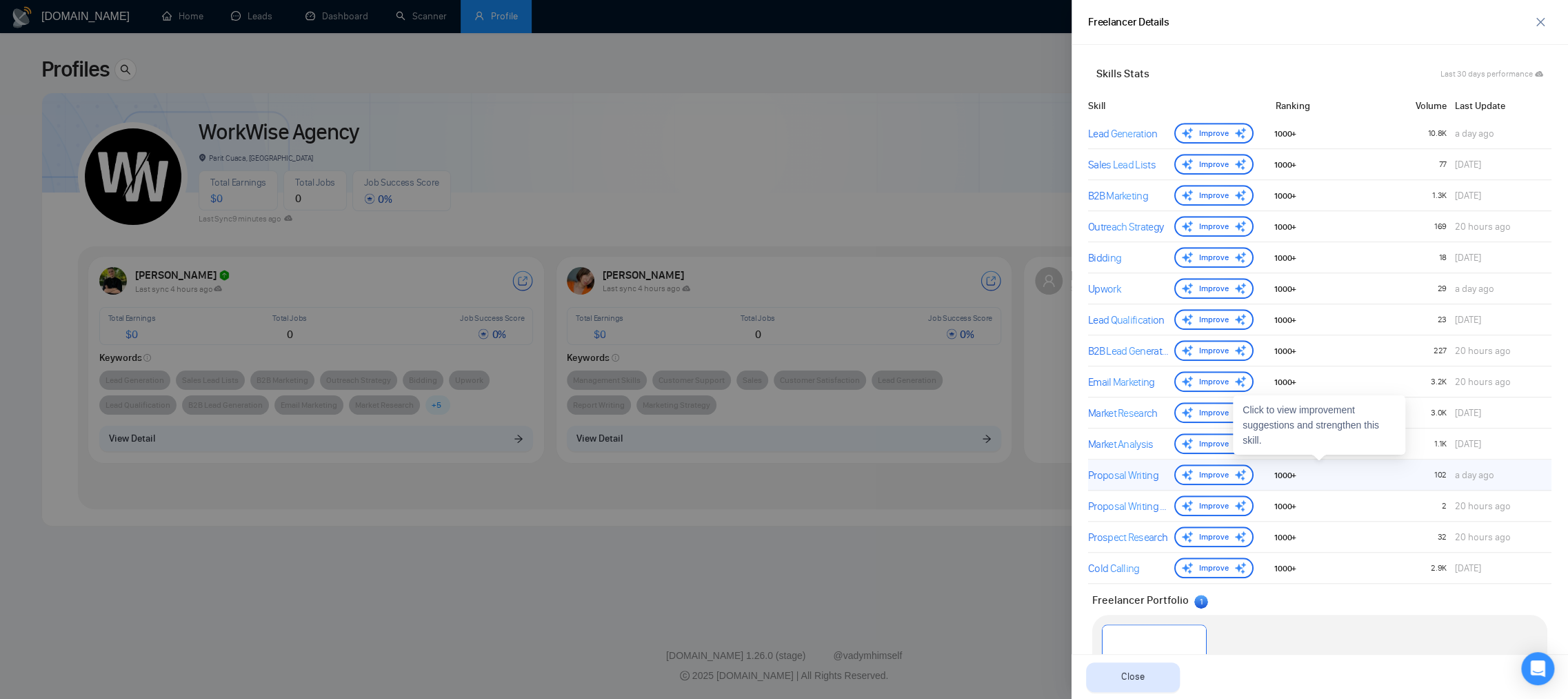
scroll to position [745, 0]
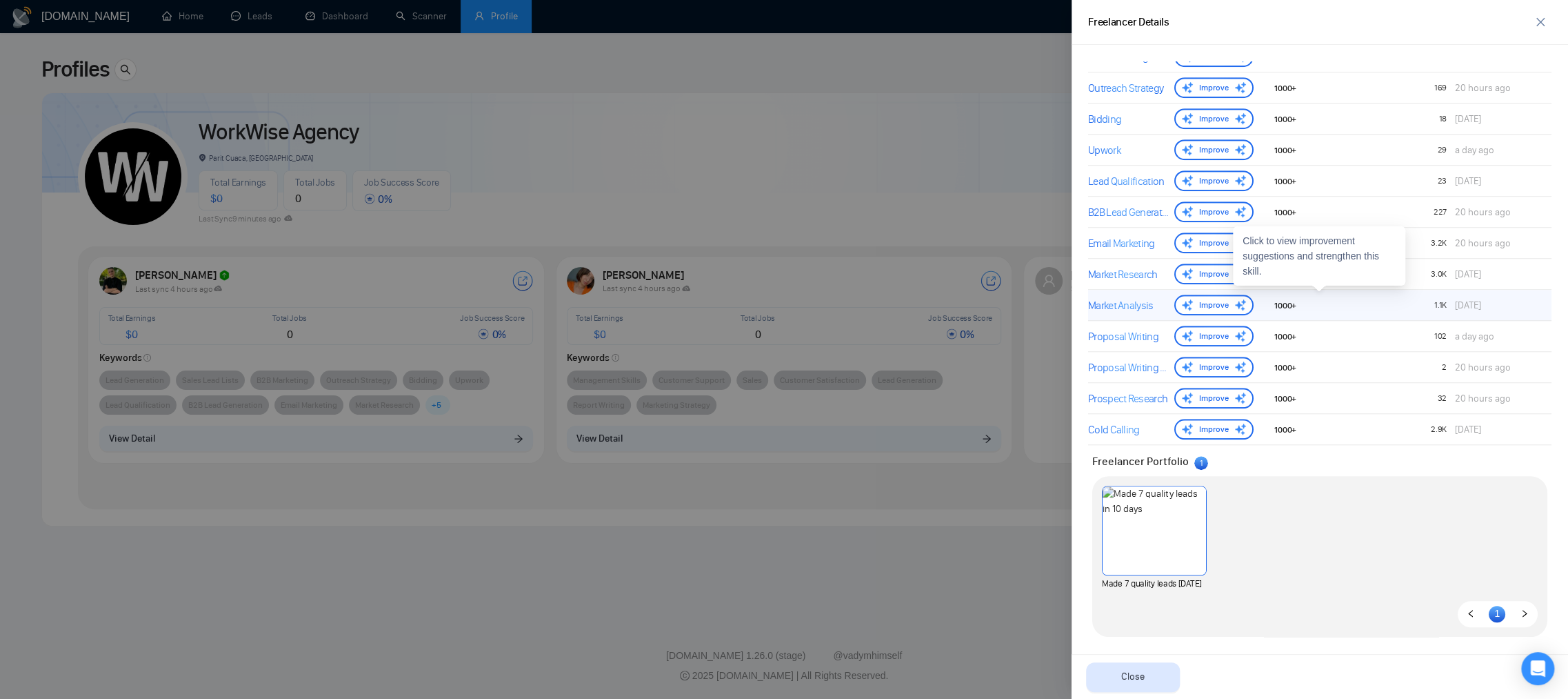
click at [1132, 300] on div "Market Analysis" at bounding box center [1128, 305] width 81 height 17
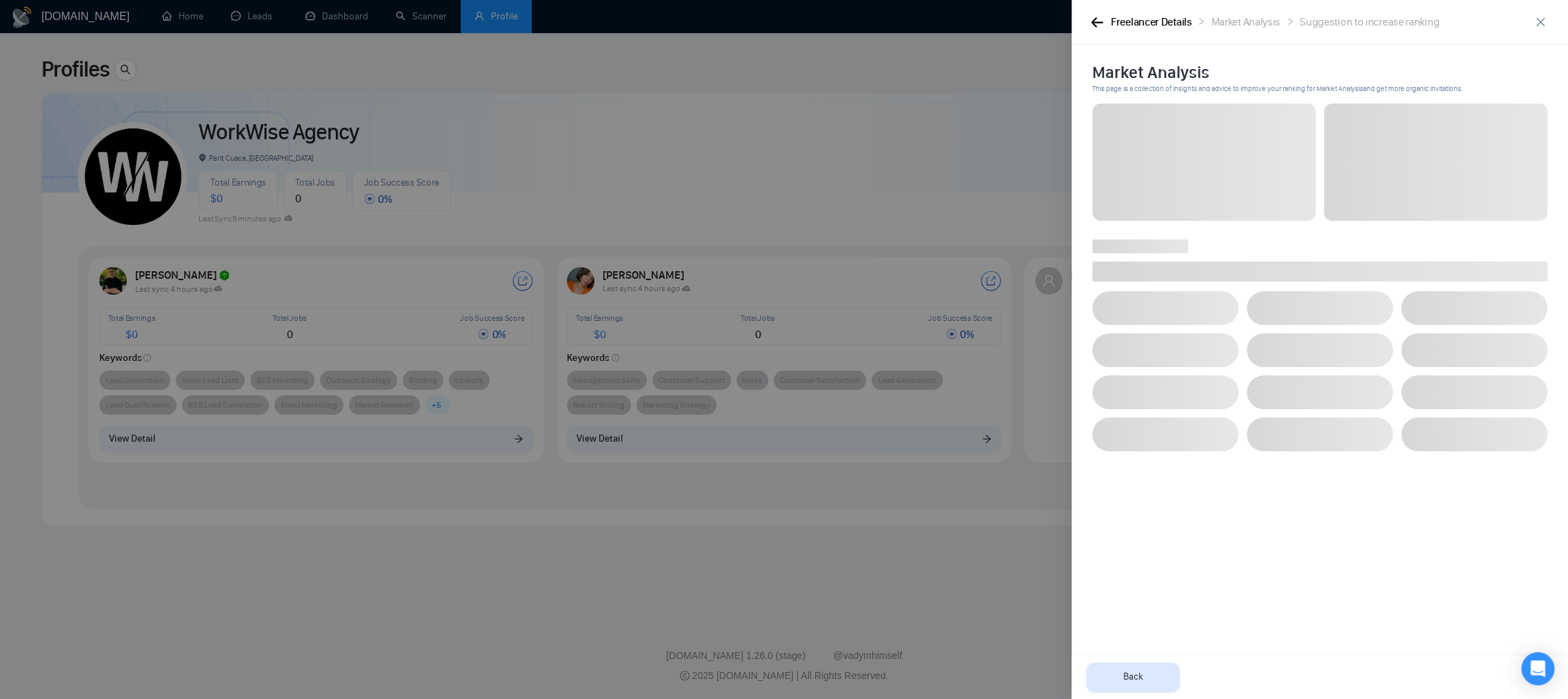
scroll to position [0, 0]
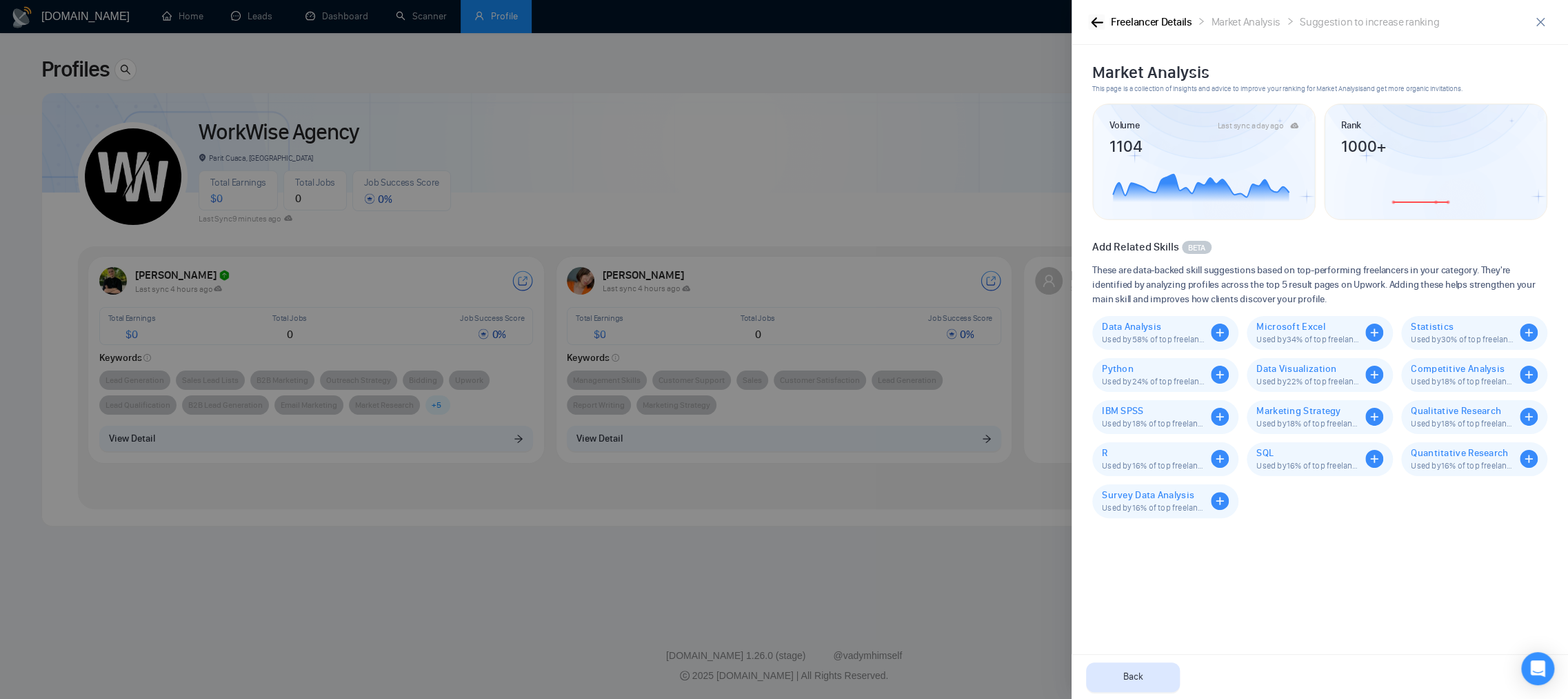
click at [1091, 24] on icon "button" at bounding box center [1097, 22] width 12 height 10
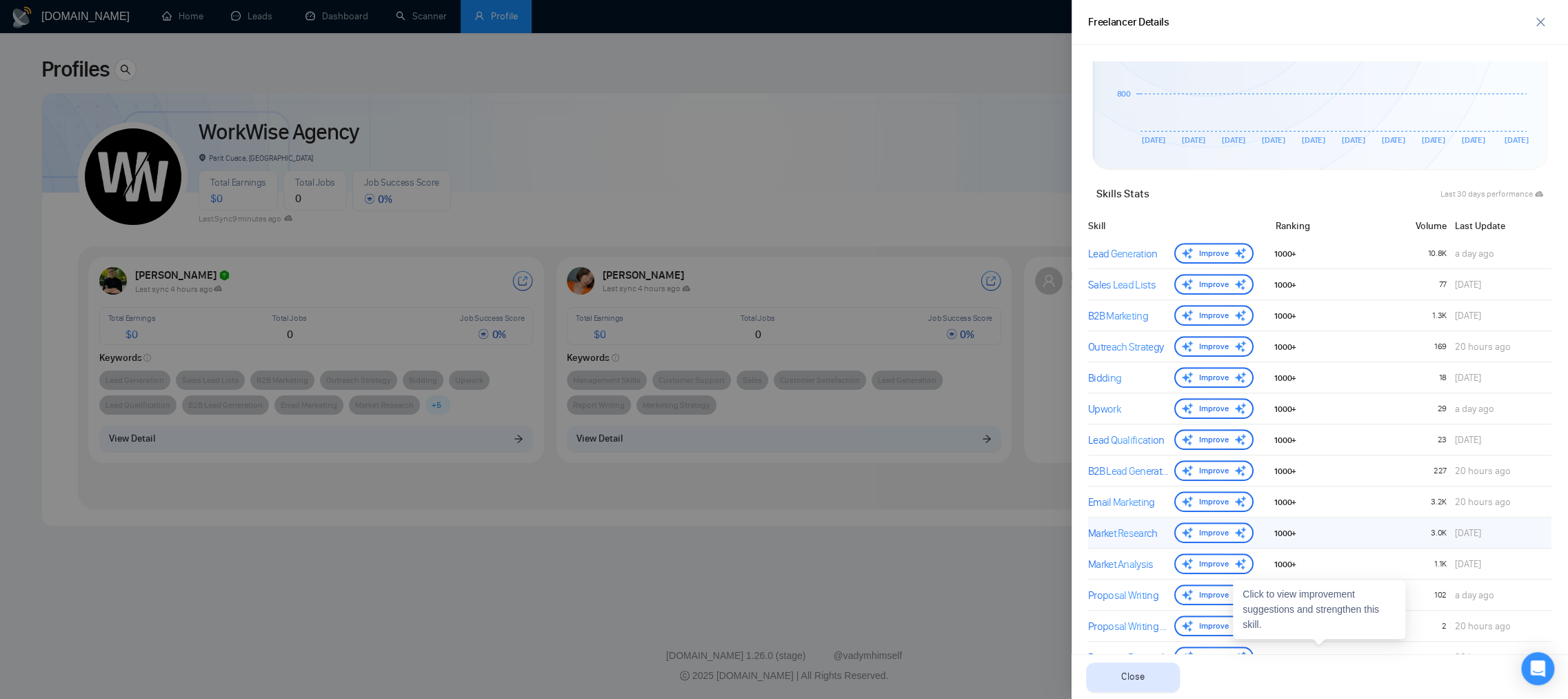
scroll to position [483, 0]
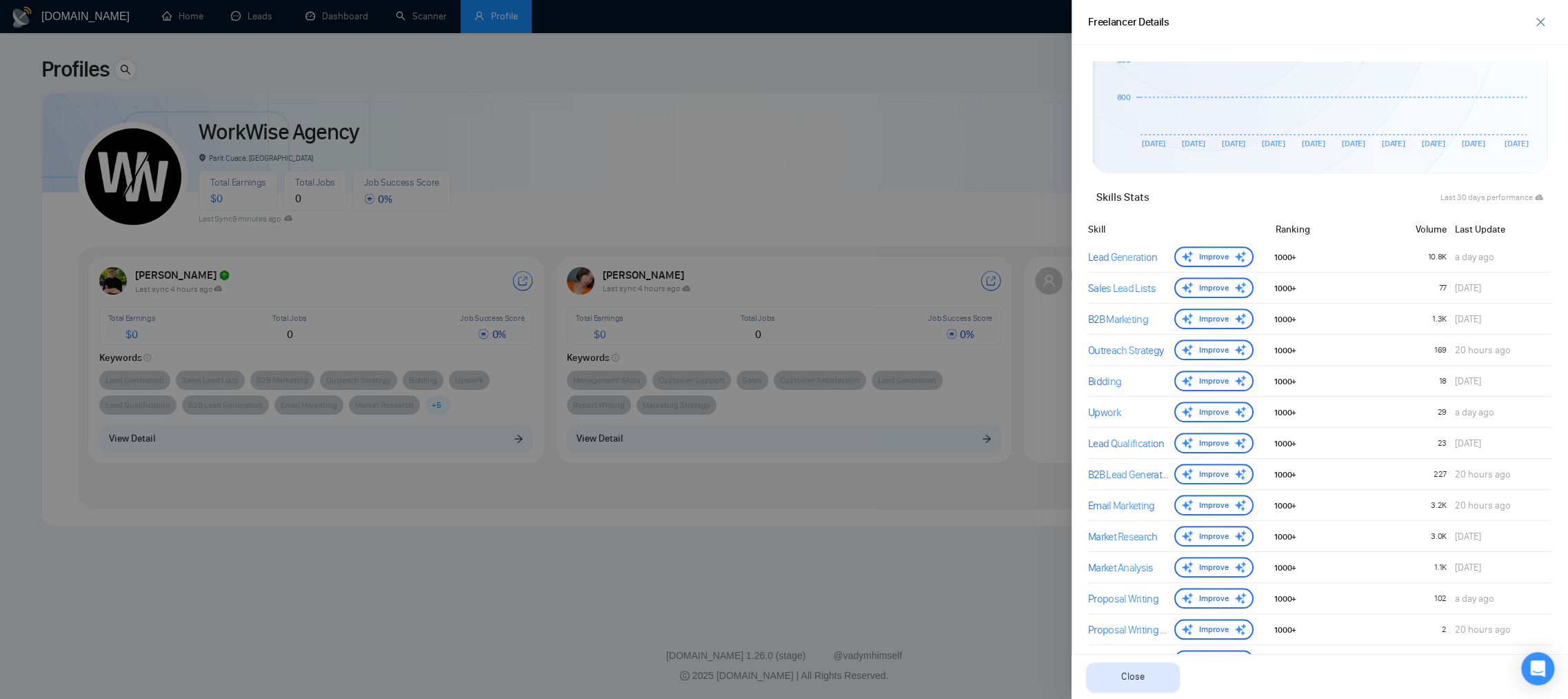
click at [904, 163] on div at bounding box center [784, 350] width 1568 height 699
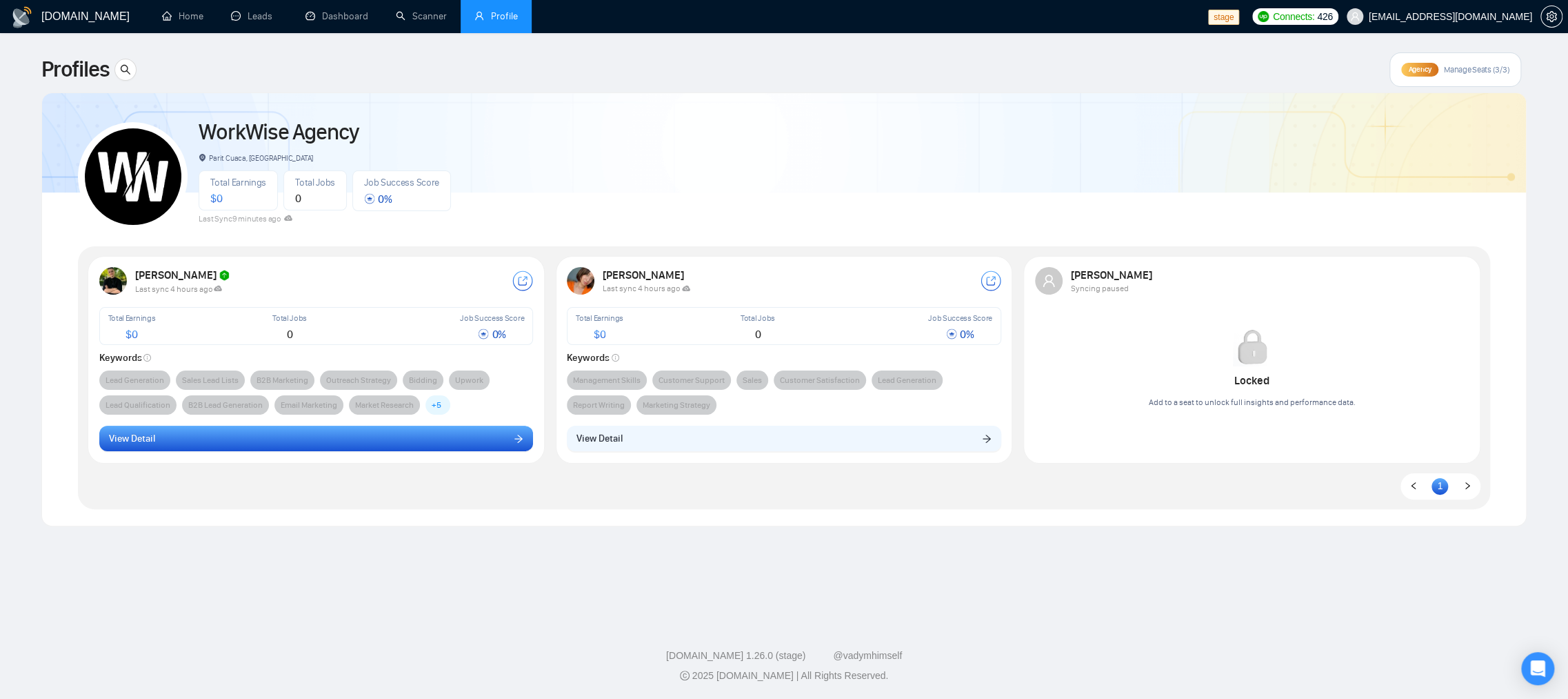
click at [354, 449] on button "View Detail" at bounding box center [316, 439] width 434 height 27
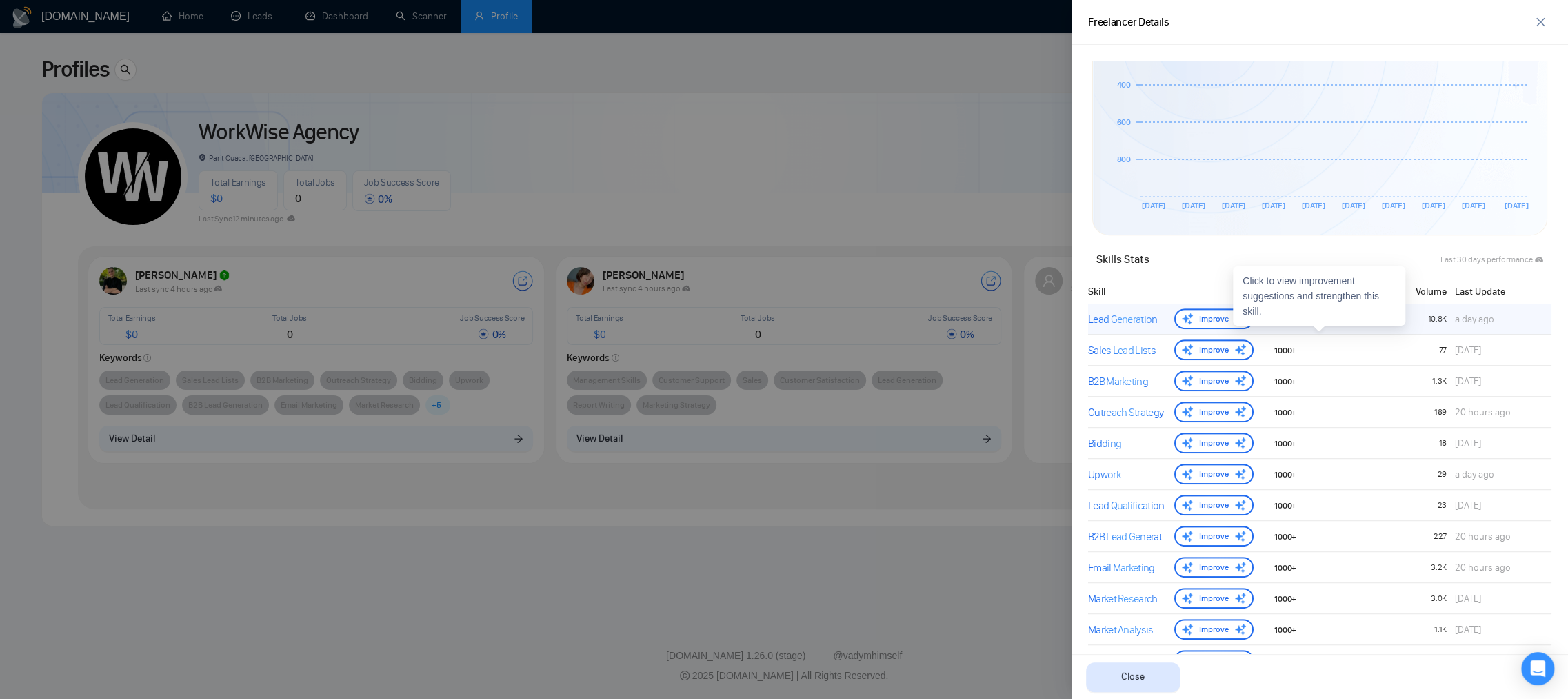
scroll to position [414, 0]
click at [1392, 333] on div "Lead Generation Improve 1000+ 10.8K a day ago" at bounding box center [1319, 325] width 463 height 31
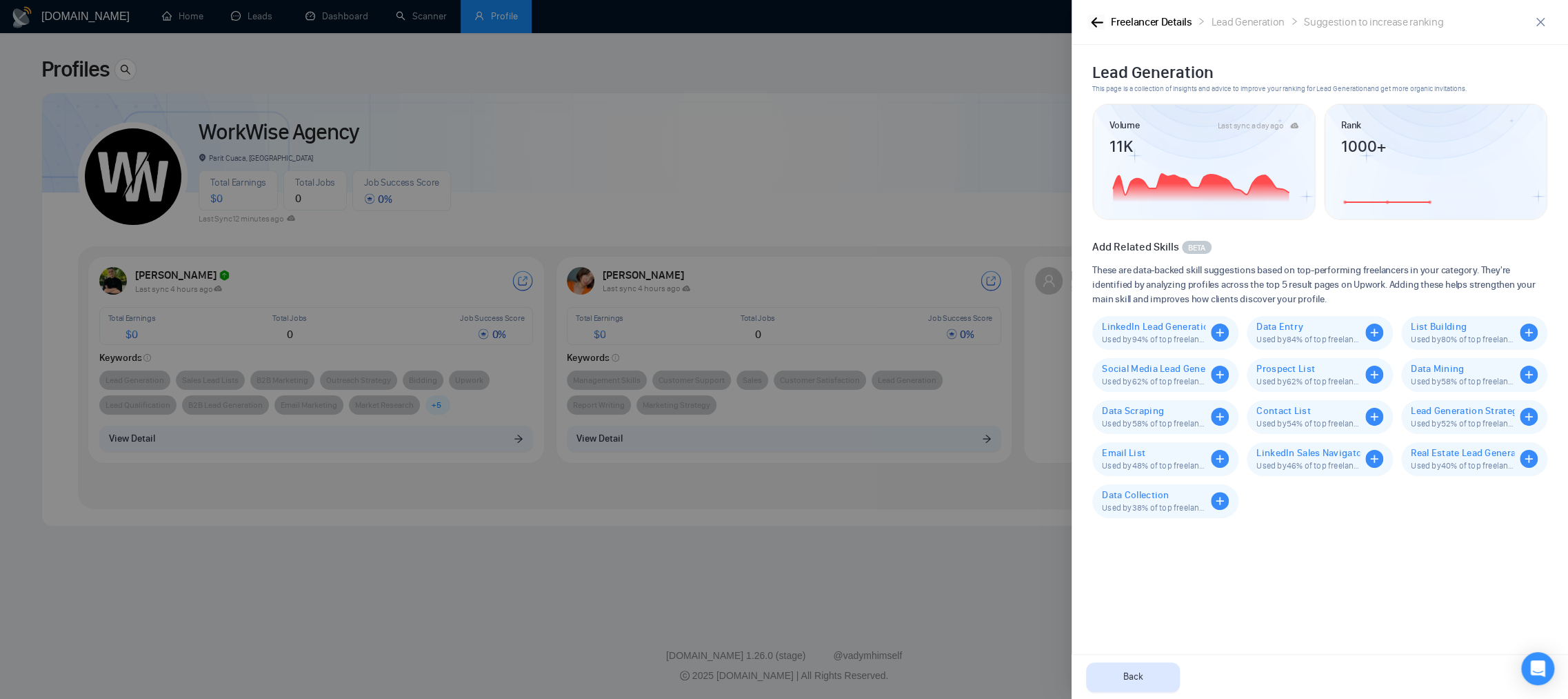
click at [1096, 27] on icon "button" at bounding box center [1097, 22] width 12 height 10
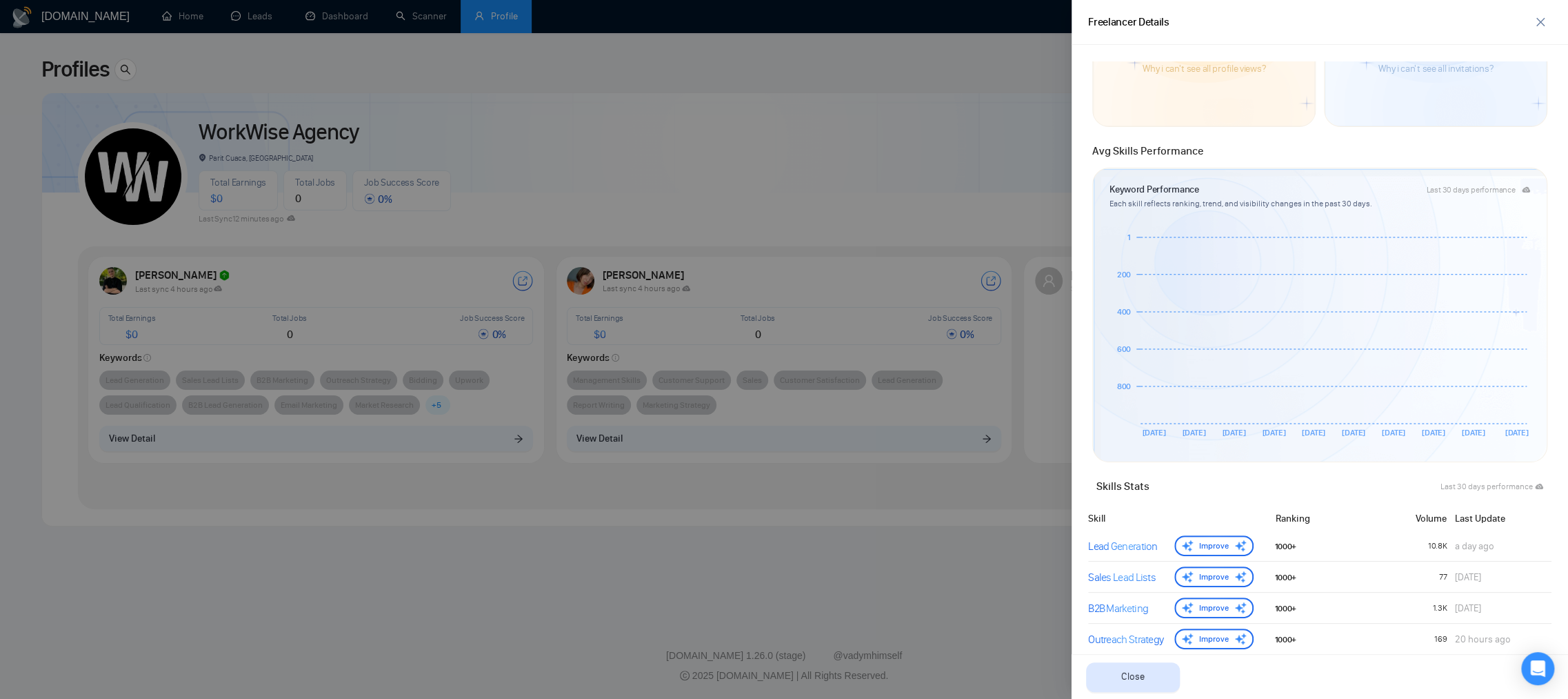
scroll to position [287, 0]
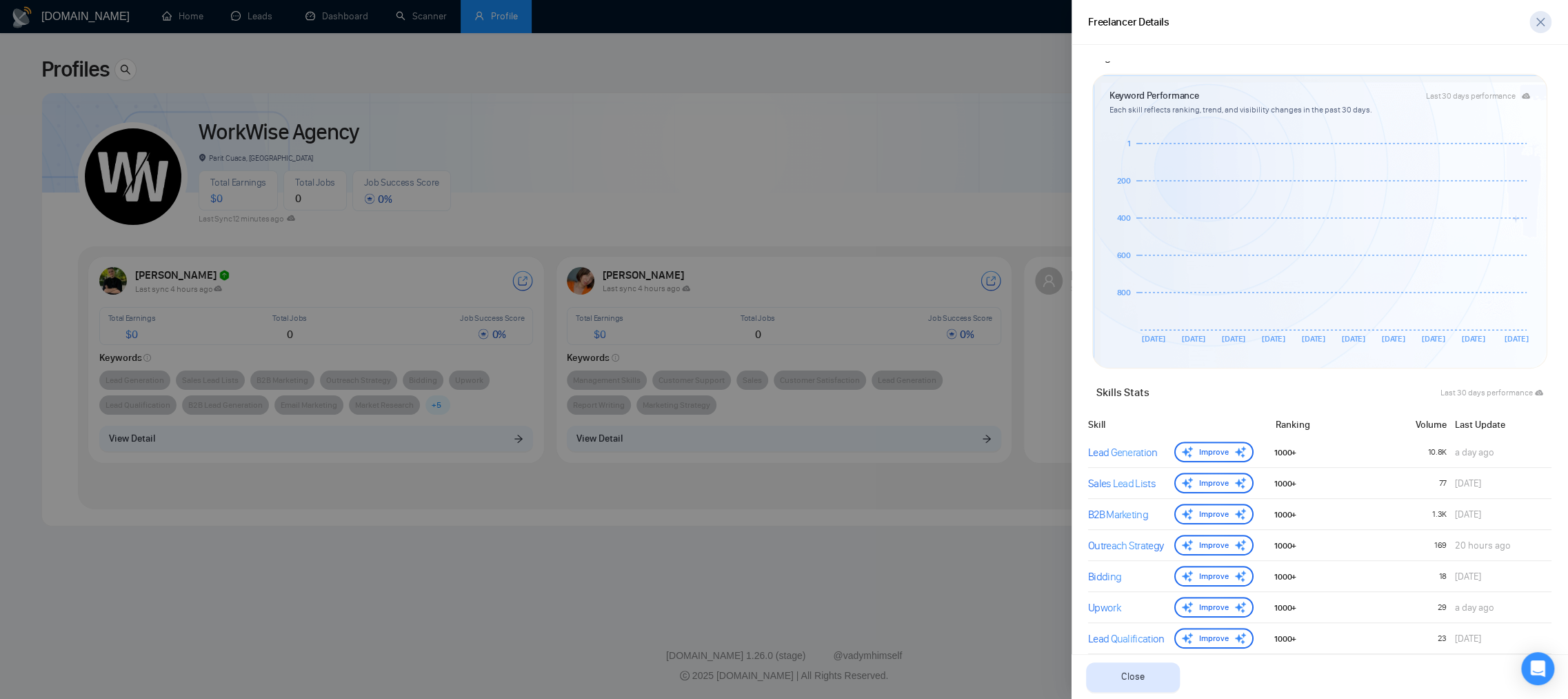
click at [1546, 20] on span "close" at bounding box center [1541, 22] width 21 height 11
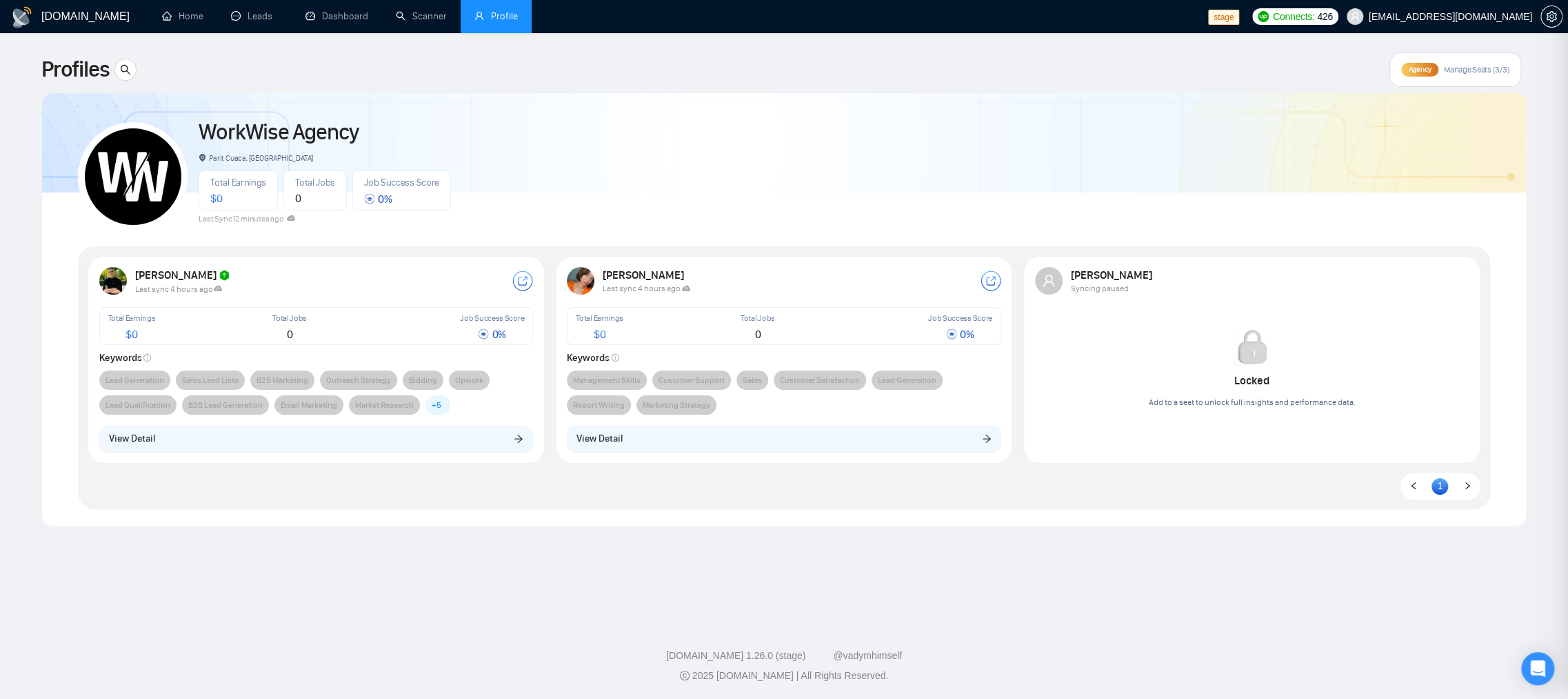
scroll to position [0, 0]
click at [770, 136] on div "WorkWise Agency Parit Cuaca, [GEOGRAPHIC_DATA] Total Earnings $ 0 Total Jobs 0 …" at bounding box center [784, 171] width 1412 height 122
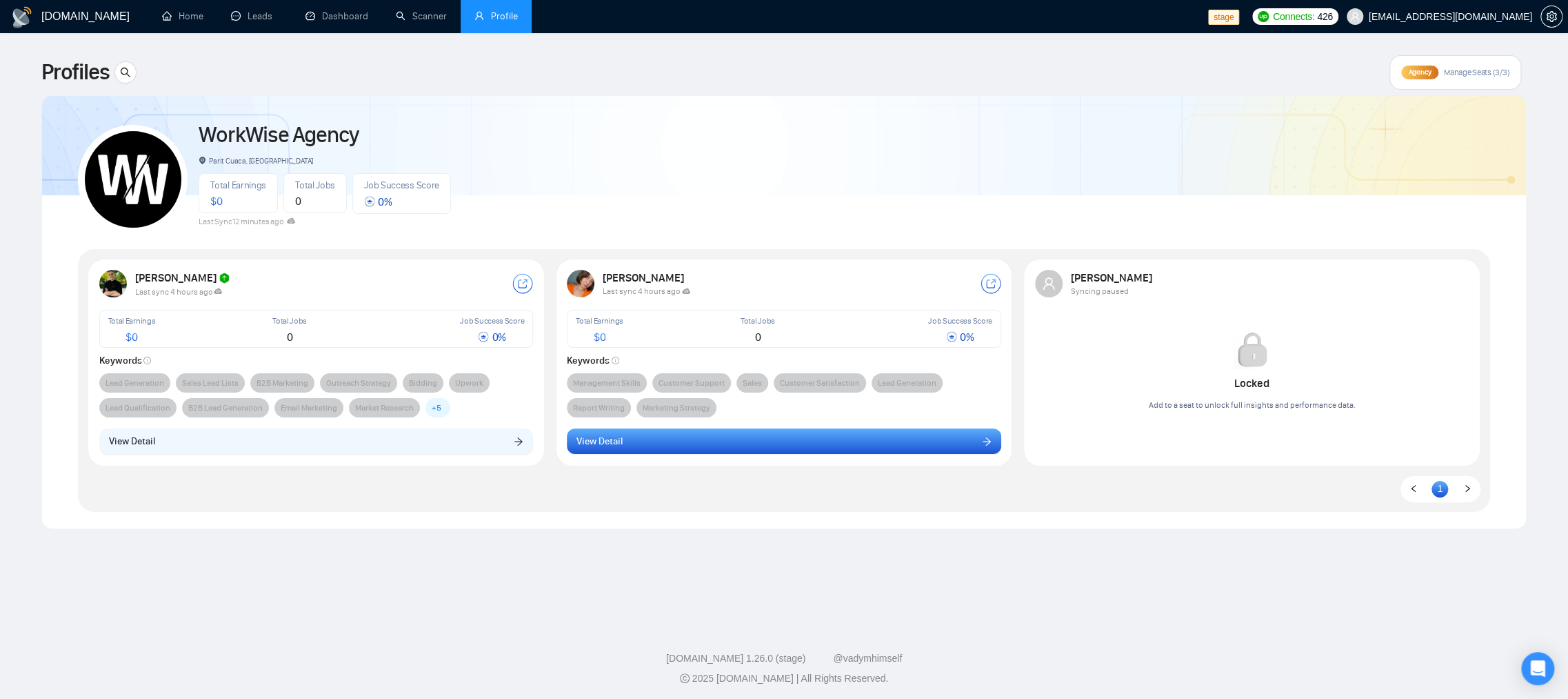
click at [697, 442] on button "View Detail" at bounding box center [784, 442] width 434 height 27
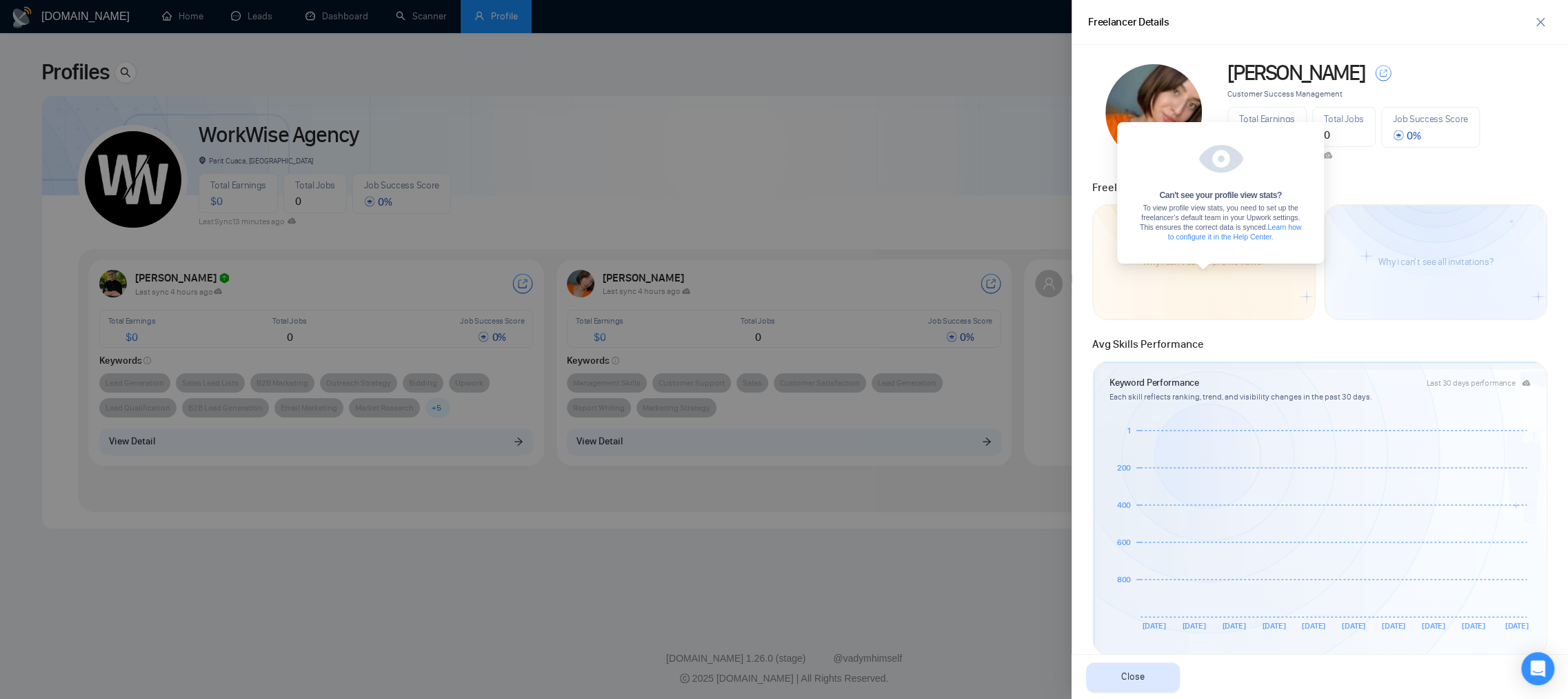
click at [675, 225] on div at bounding box center [784, 350] width 1568 height 699
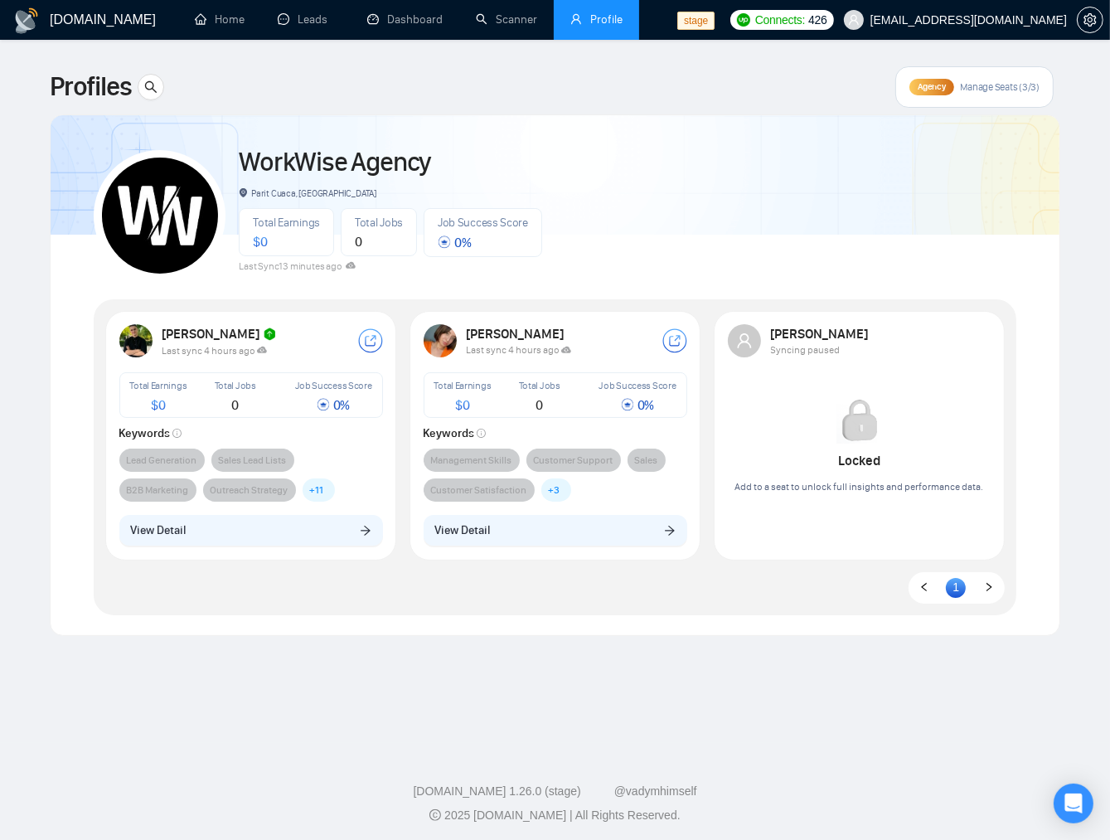
click at [608, 205] on div "WorkWise Agency Parit Cuaca, [GEOGRAPHIC_DATA] Total Earnings $ 0 Total Jobs 0 …" at bounding box center [555, 208] width 923 height 147
click at [318, 482] on span "+ 11" at bounding box center [317, 490] width 14 height 17
click at [373, 425] on div "Total Earnings $ 0 Total Jobs 0 Job Success Score 0 % Keywords Lead Generation …" at bounding box center [251, 436] width 264 height 129
click at [602, 201] on div "WorkWise Agency Parit Cuaca, [GEOGRAPHIC_DATA] Total Earnings $ 0 Total Jobs 0 …" at bounding box center [555, 208] width 923 height 147
click at [319, 536] on button "View Detail" at bounding box center [251, 531] width 264 height 32
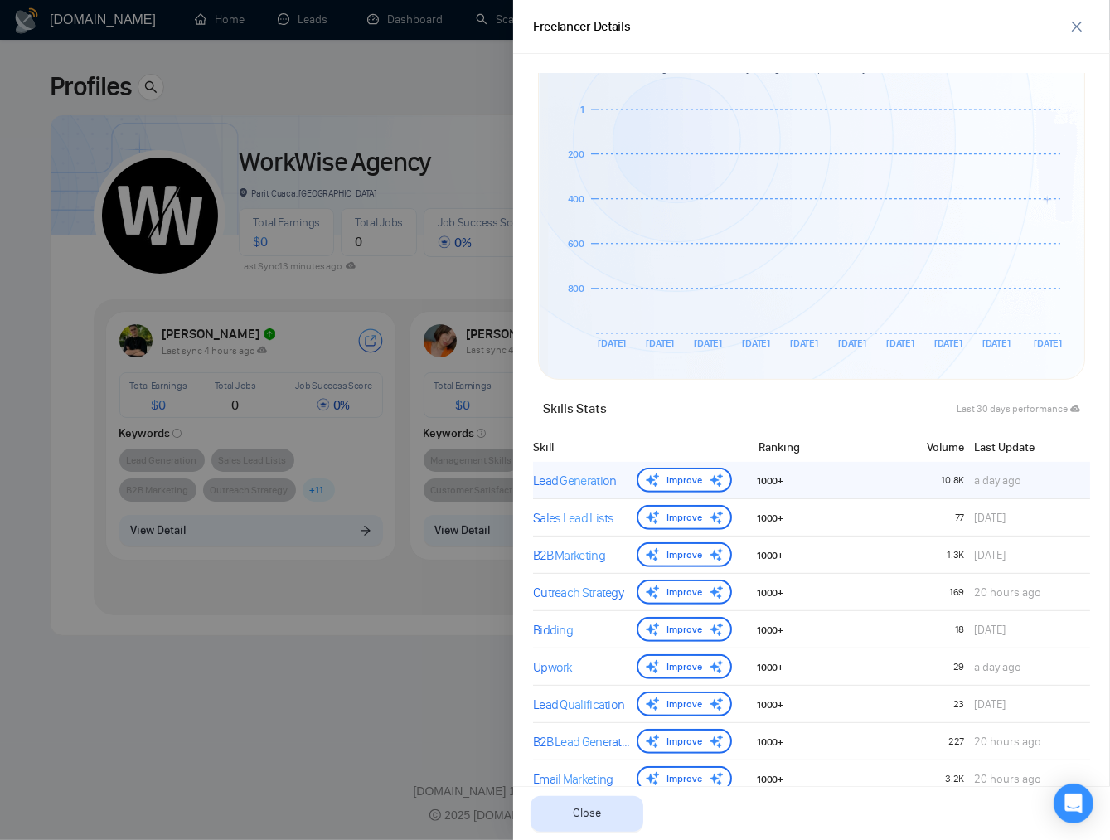
scroll to position [417, 0]
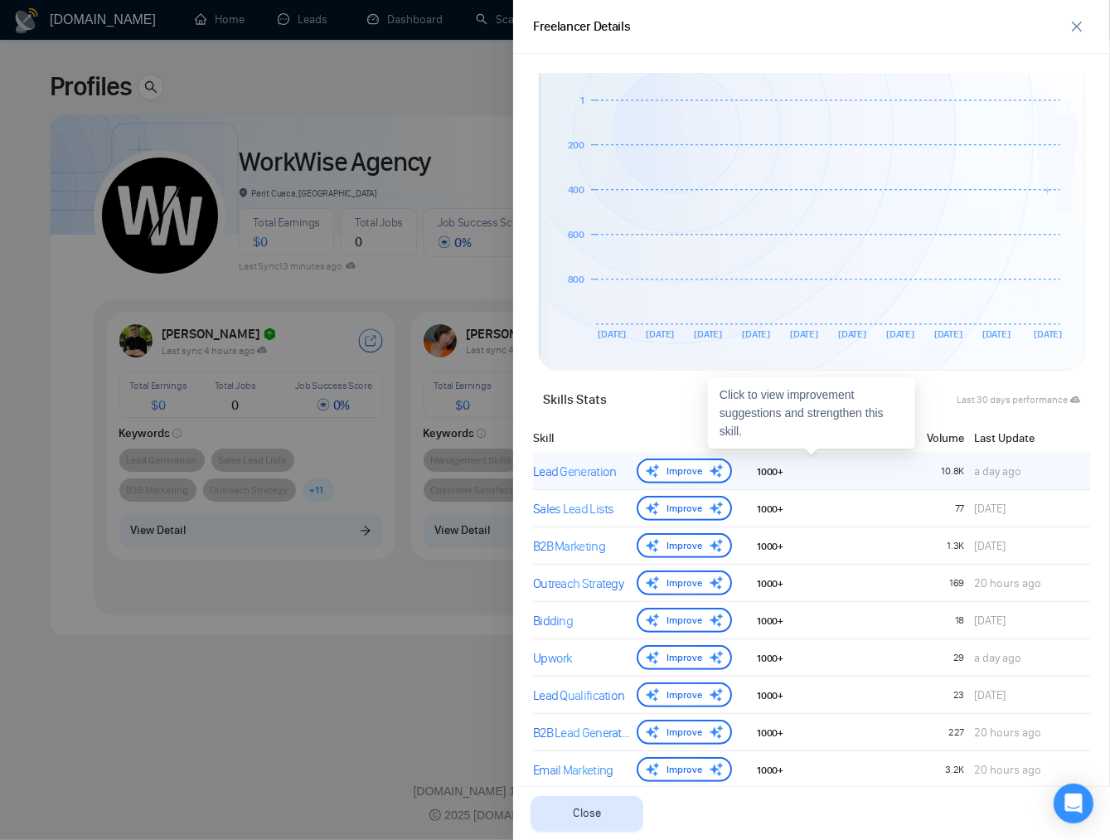
click at [873, 476] on div at bounding box center [834, 471] width 93 height 17
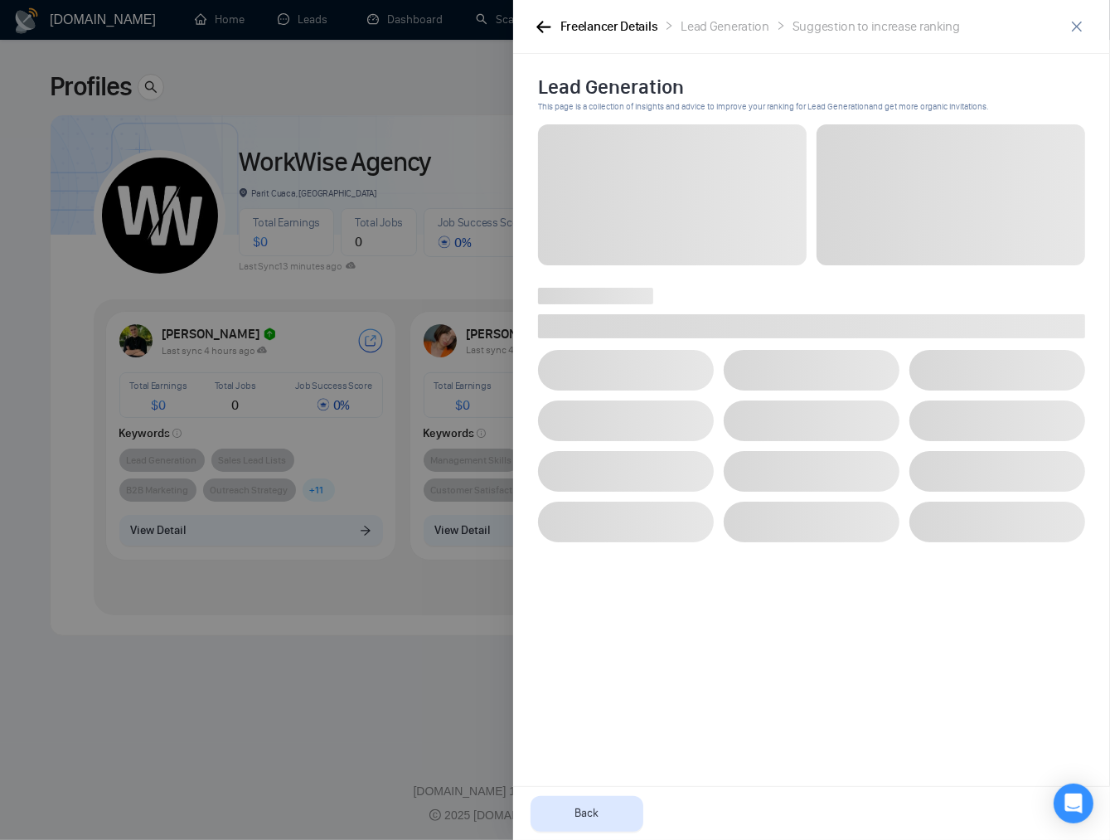
scroll to position [0, 0]
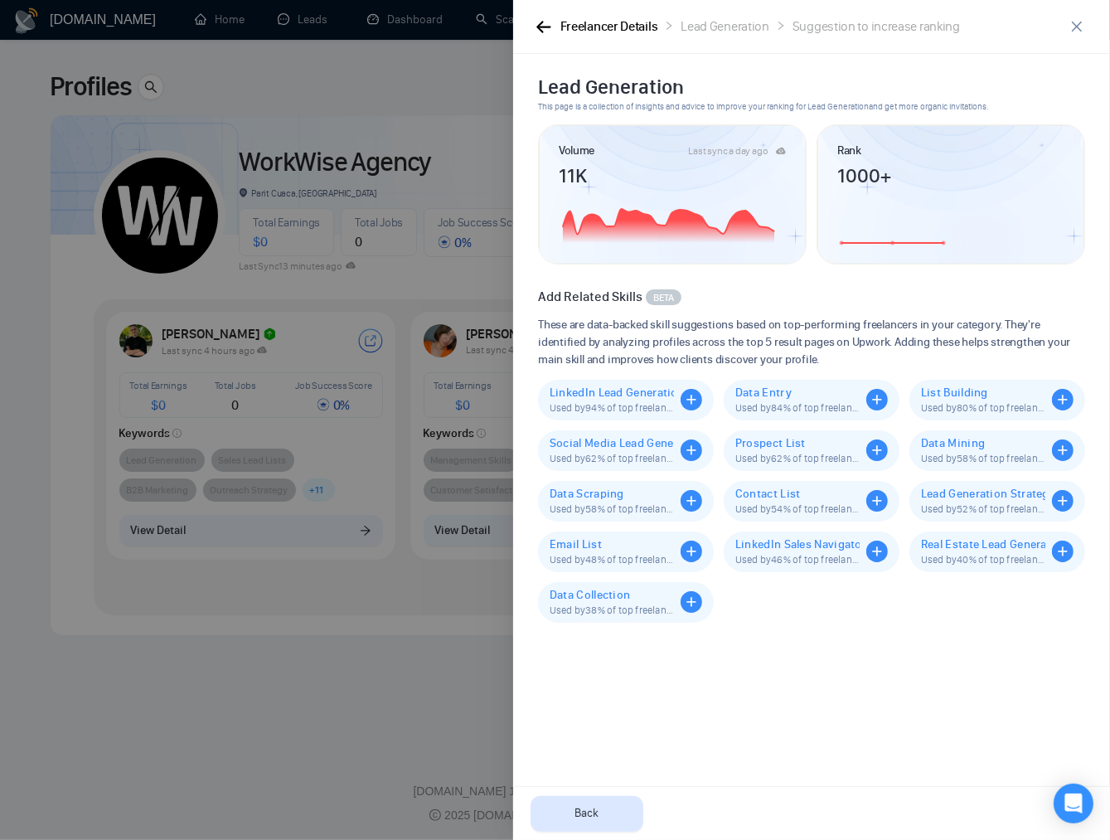
click at [541, 37] on div "Freelancer Details Lead Generation Suggestion to increase ranking" at bounding box center [811, 27] width 597 height 54
click at [527, 25] on div "Freelancer Details Lead Generation Suggestion to increase ranking" at bounding box center [811, 27] width 597 height 54
click at [543, 24] on icon "button" at bounding box center [543, 27] width 15 height 12
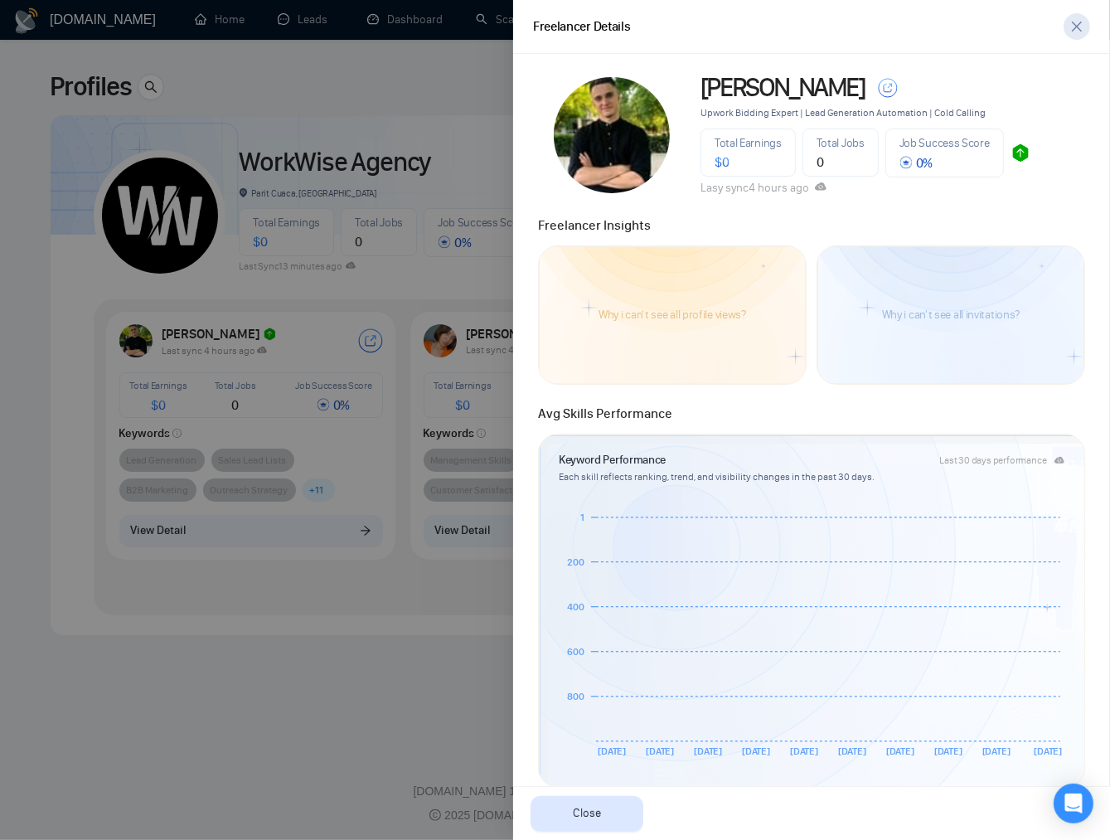
click at [1089, 25] on span "close" at bounding box center [1076, 26] width 25 height 13
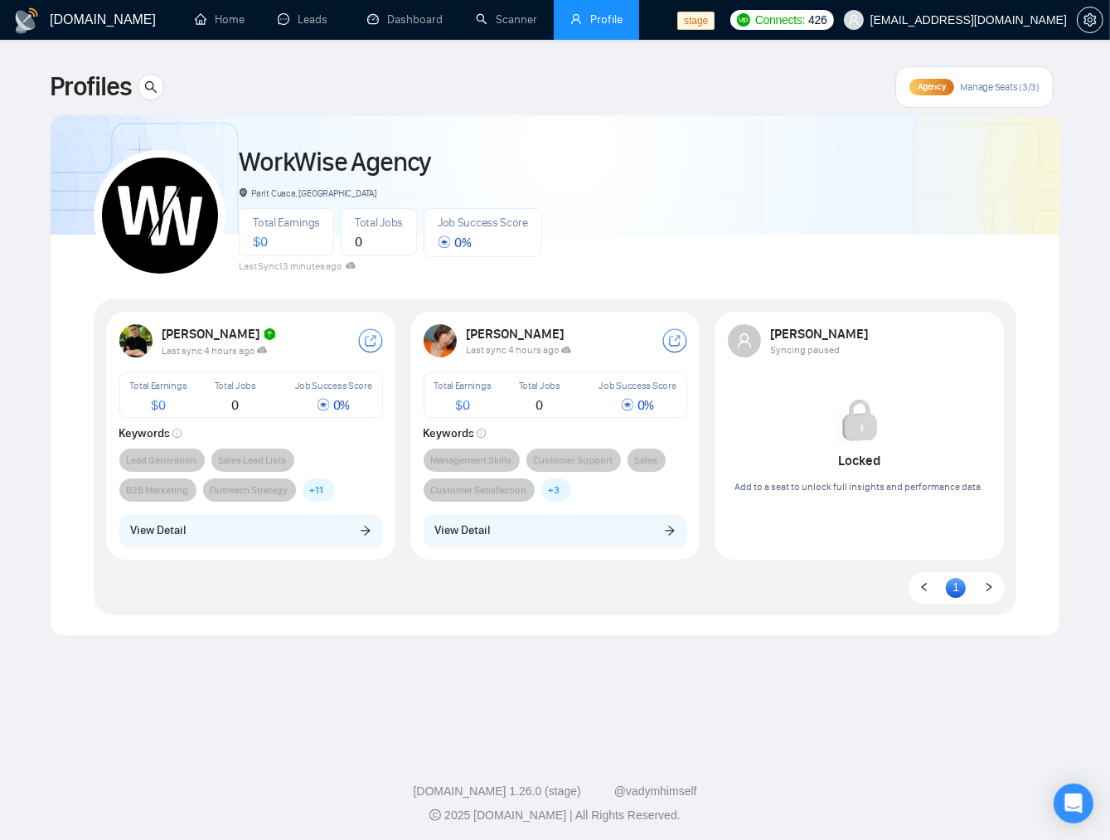
click at [811, 230] on div "WorkWise Agency Parit Cuaca, [GEOGRAPHIC_DATA] Total Earnings $ 0 Total Jobs 0 …" at bounding box center [555, 208] width 923 height 147
click at [251, 518] on button "View Detail" at bounding box center [251, 531] width 264 height 32
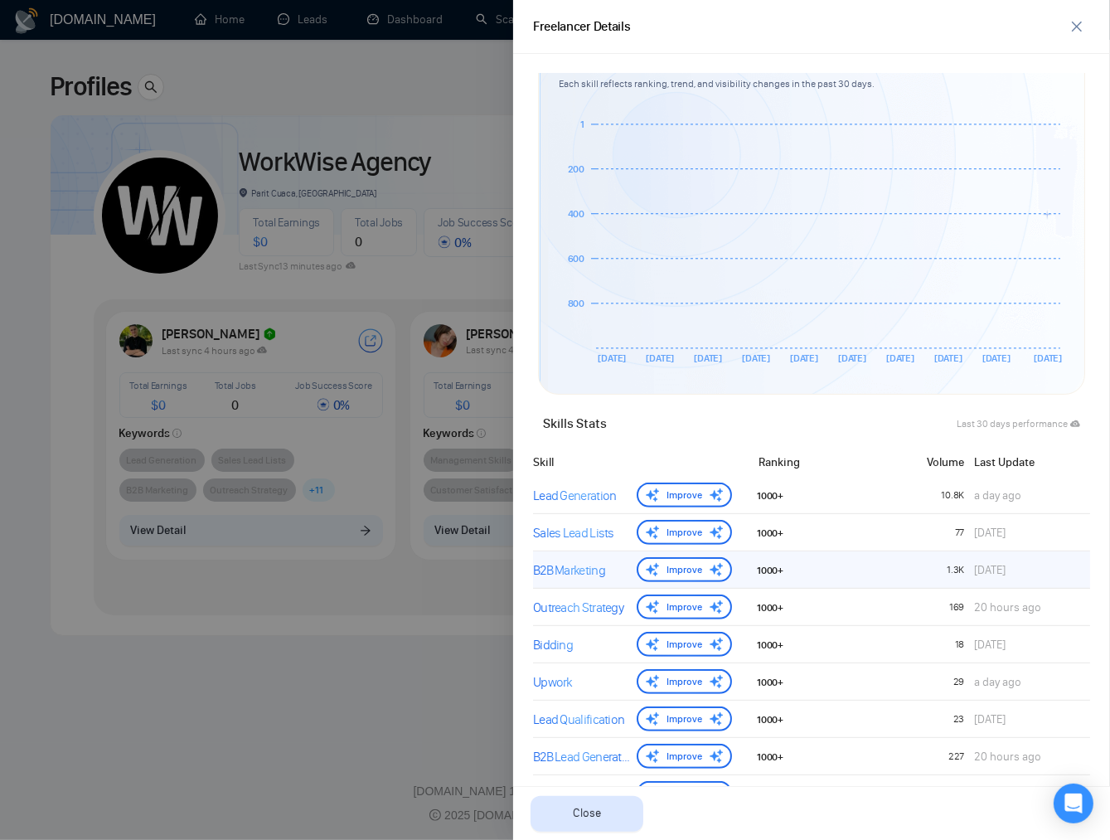
scroll to position [407, 0]
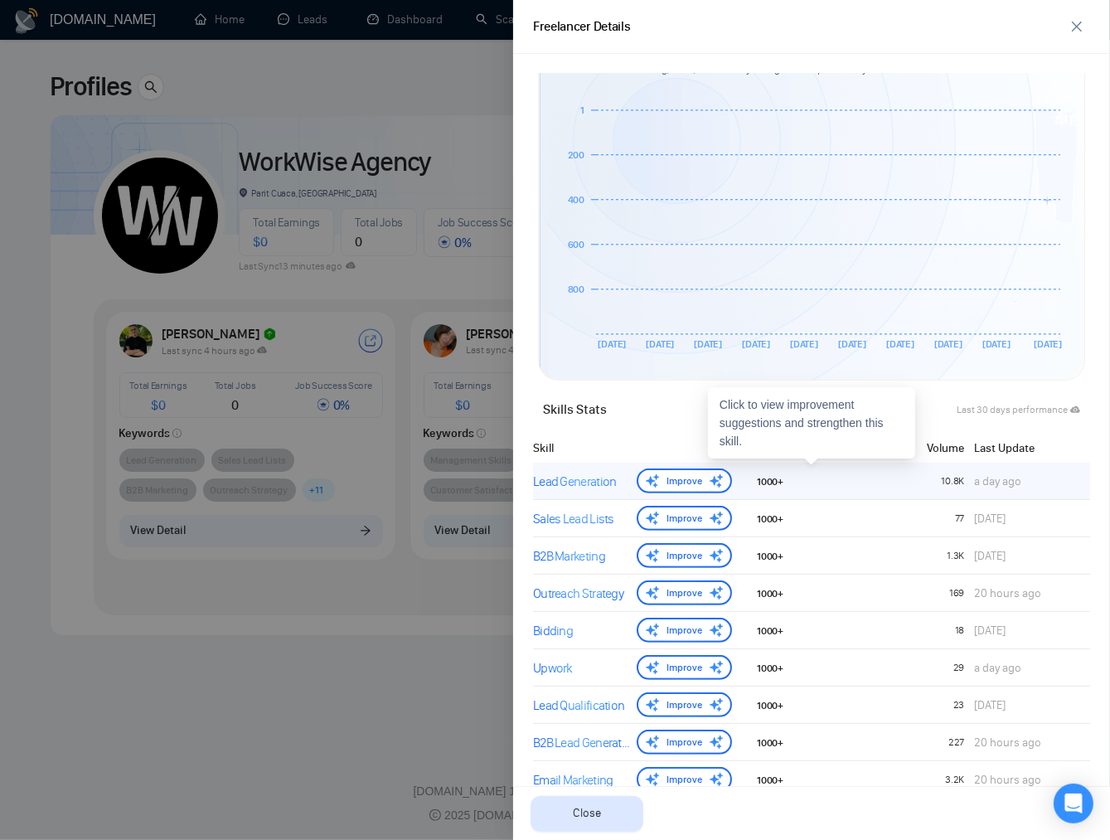
click at [599, 469] on div "Lead Generation Improve" at bounding box center [632, 480] width 199 height 25
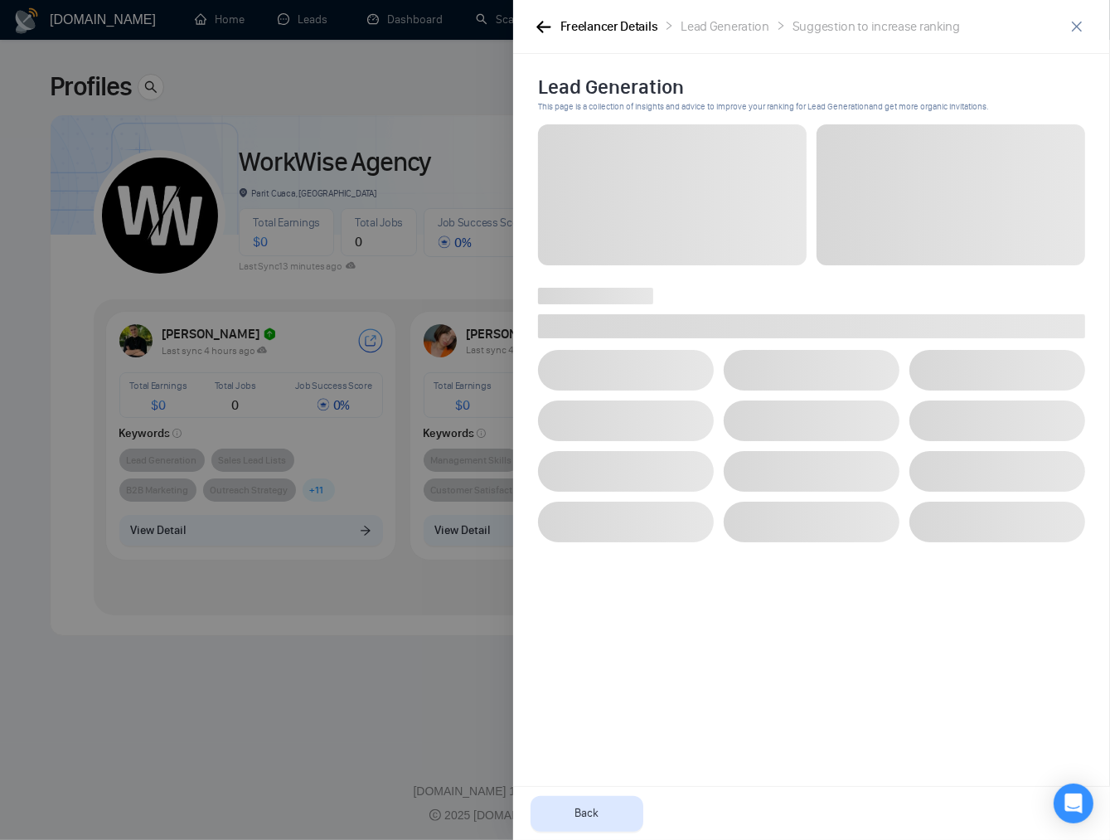
scroll to position [0, 0]
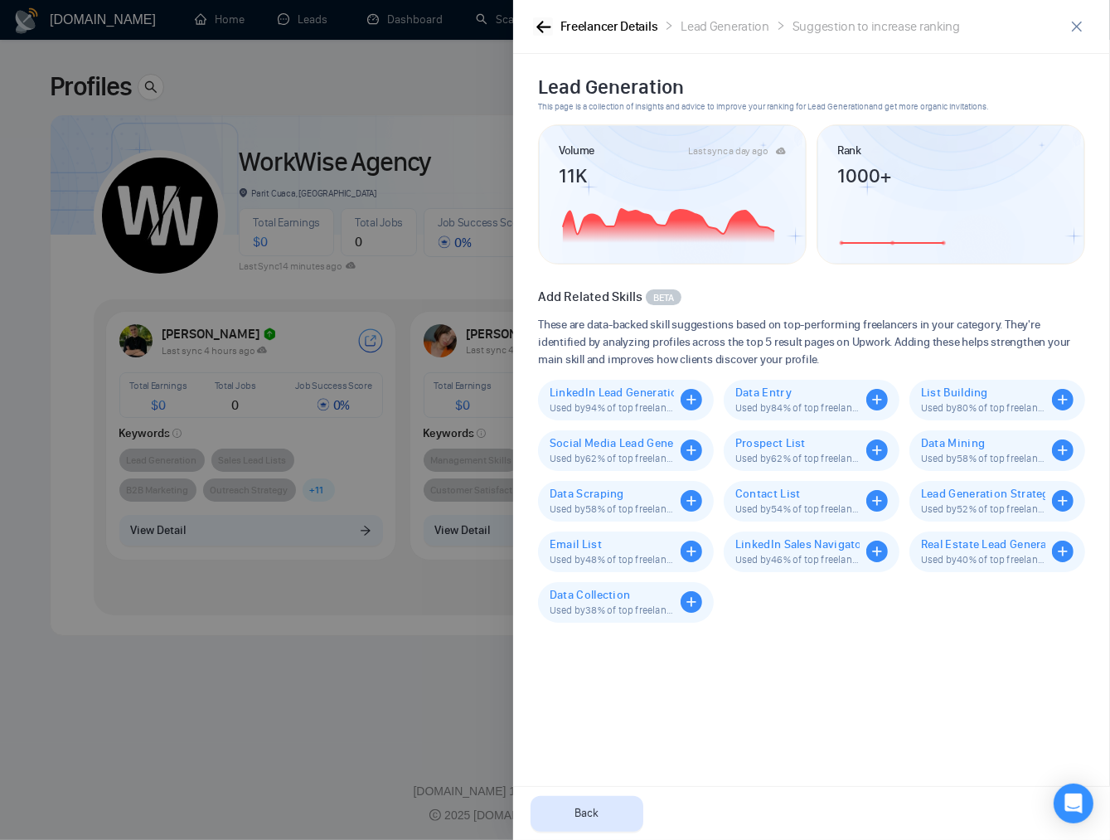
click at [546, 25] on icon "button" at bounding box center [543, 27] width 15 height 12
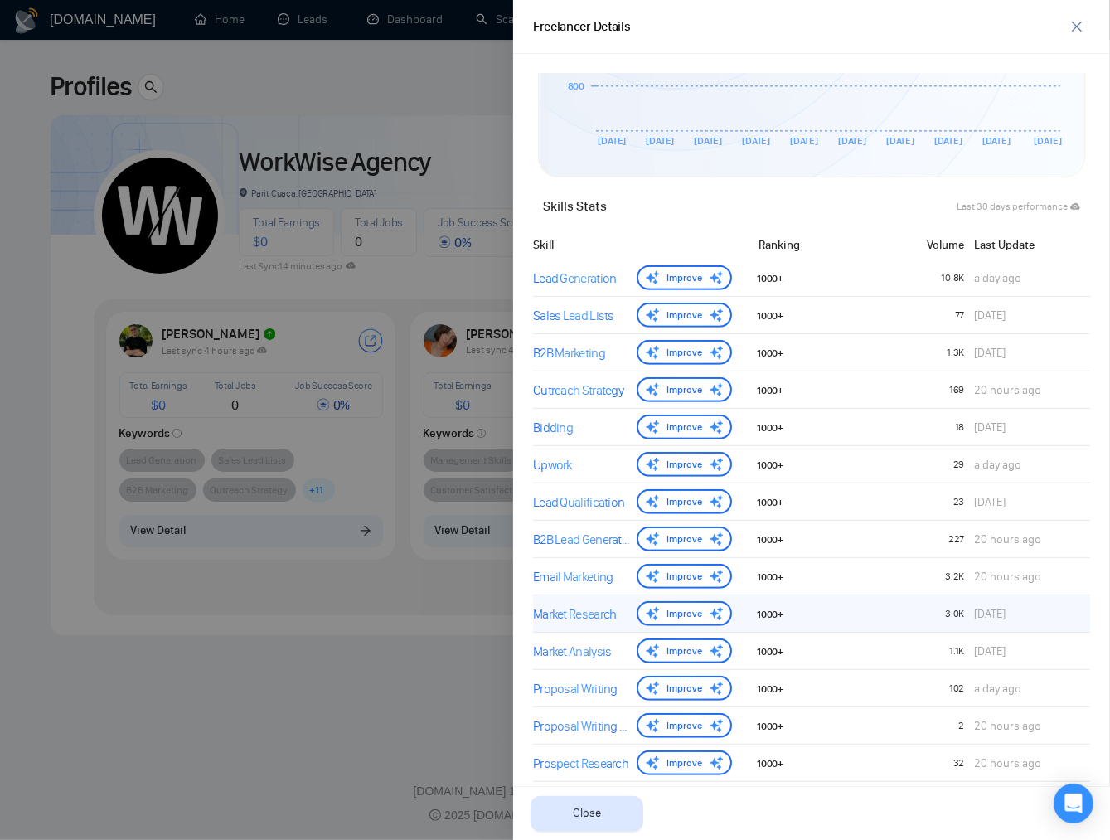
scroll to position [715, 0]
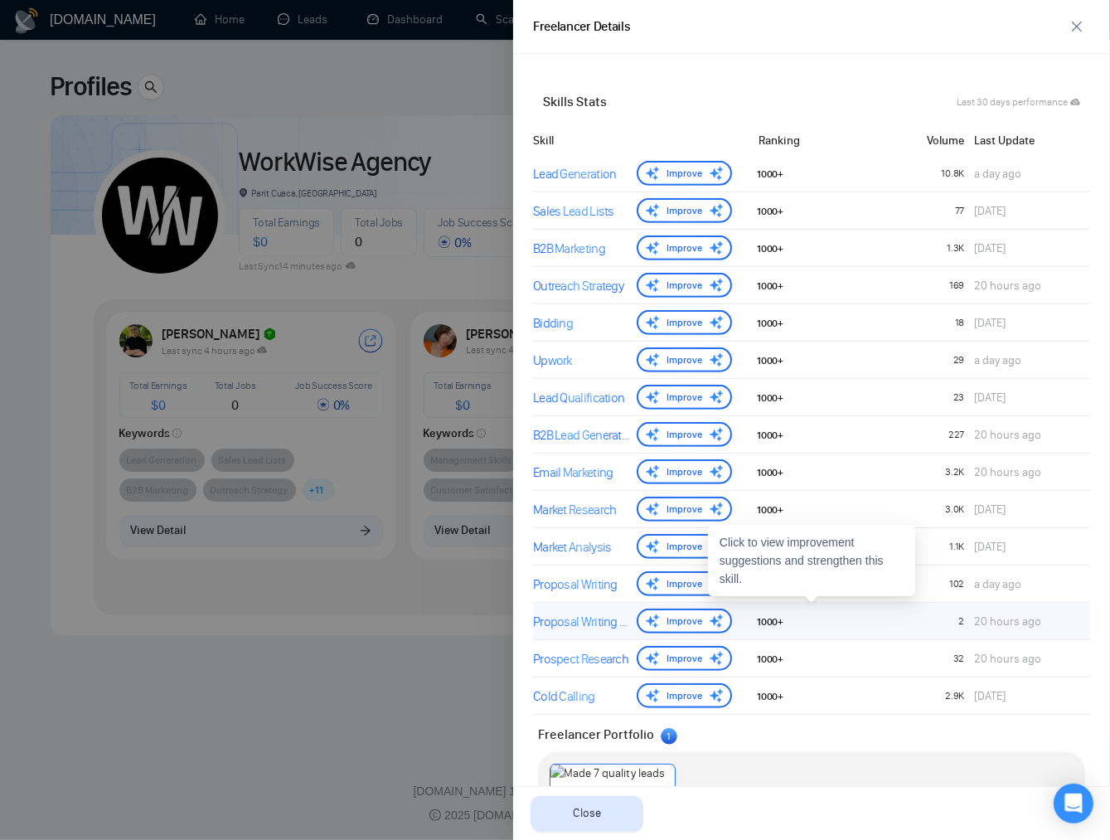
click at [798, 615] on div at bounding box center [834, 621] width 93 height 17
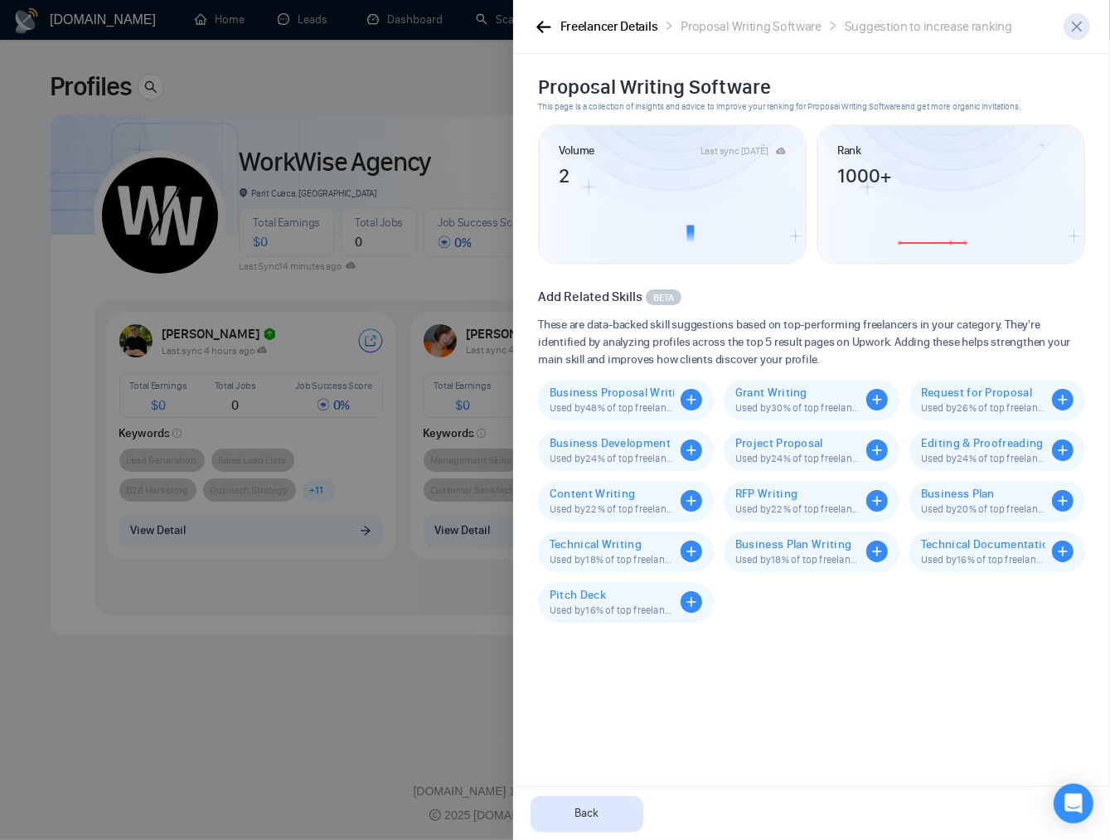
click at [1076, 28] on icon "close" at bounding box center [1076, 26] width 13 height 13
